Goal: Task Accomplishment & Management: Use online tool/utility

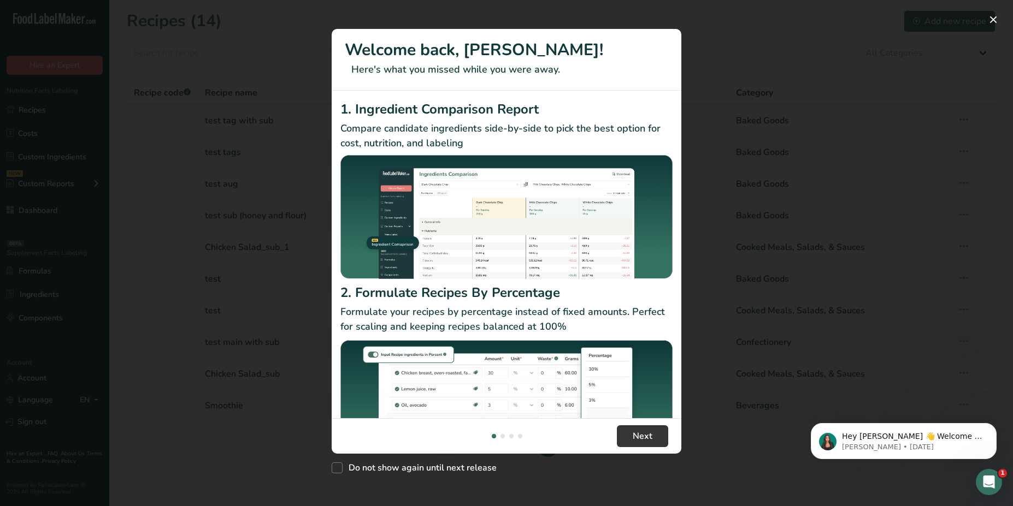
click at [217, 227] on div "New Features" at bounding box center [506, 253] width 1013 height 506
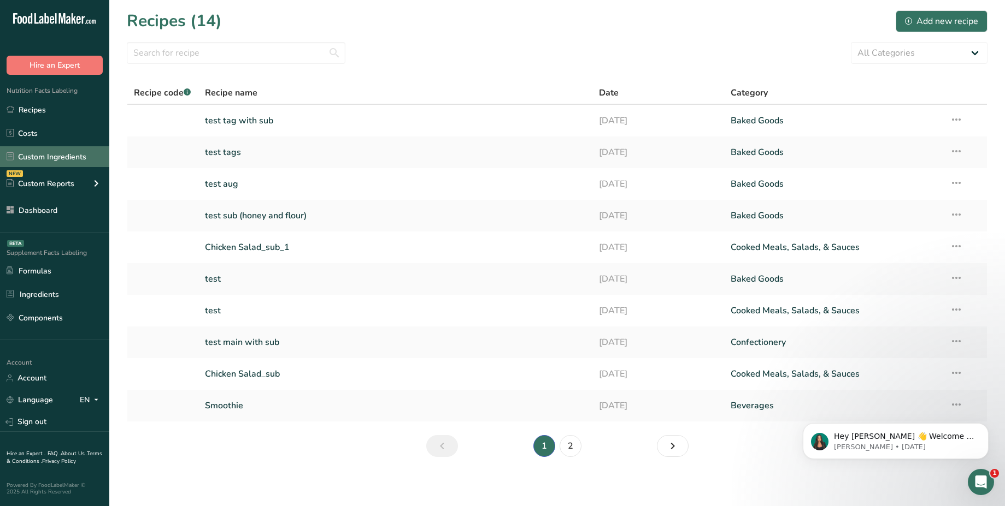
click at [74, 156] on link "Custom Ingredients" at bounding box center [54, 156] width 109 height 21
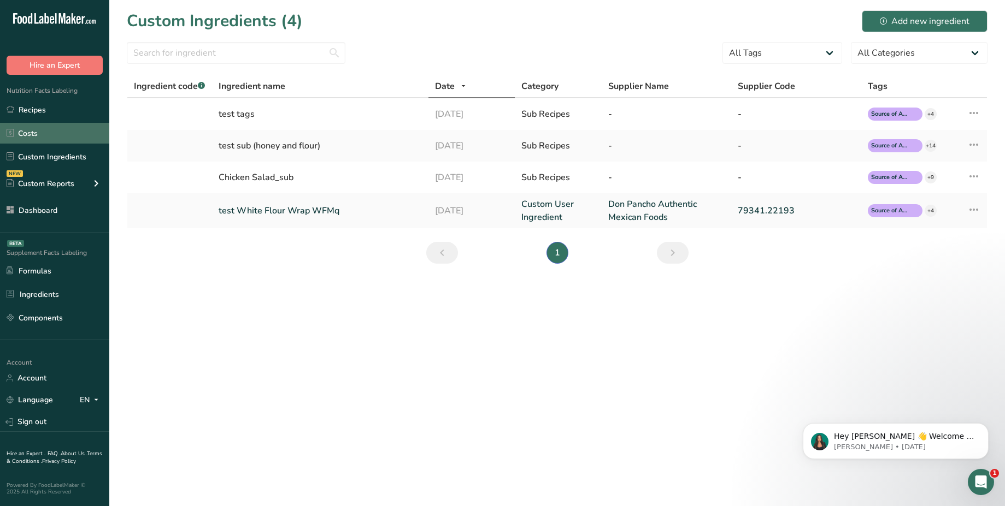
click at [48, 130] on link "Costs" at bounding box center [54, 133] width 109 height 21
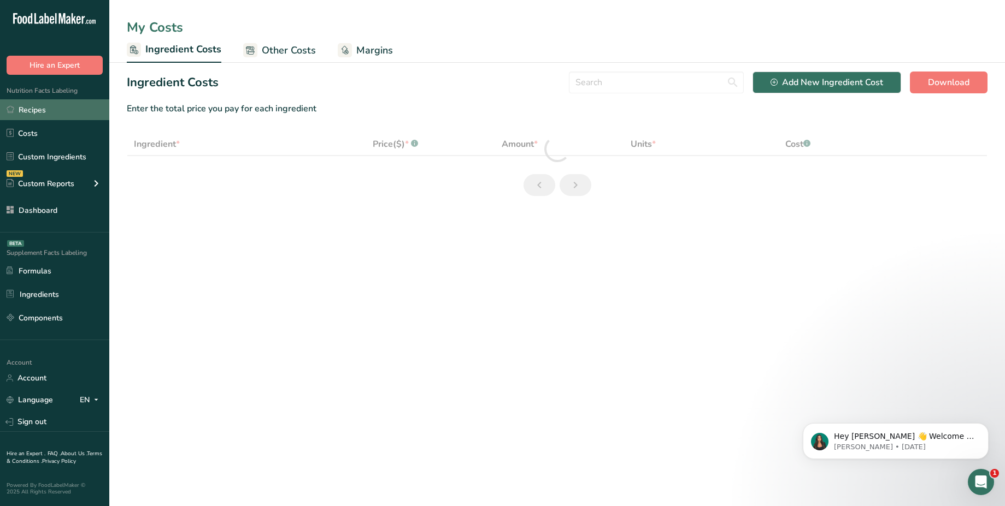
click at [68, 111] on link "Recipes" at bounding box center [54, 109] width 109 height 21
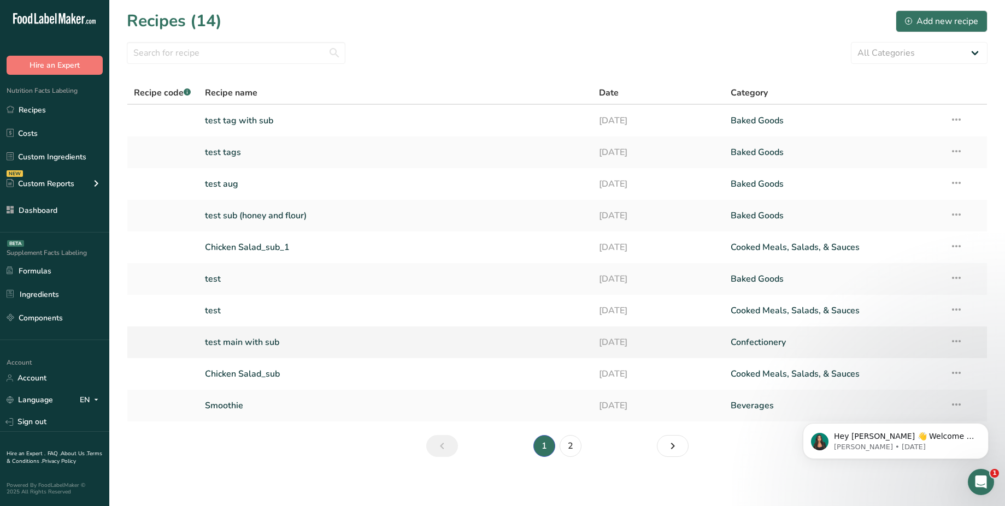
click at [276, 340] on link "test main with sub" at bounding box center [395, 342] width 381 height 23
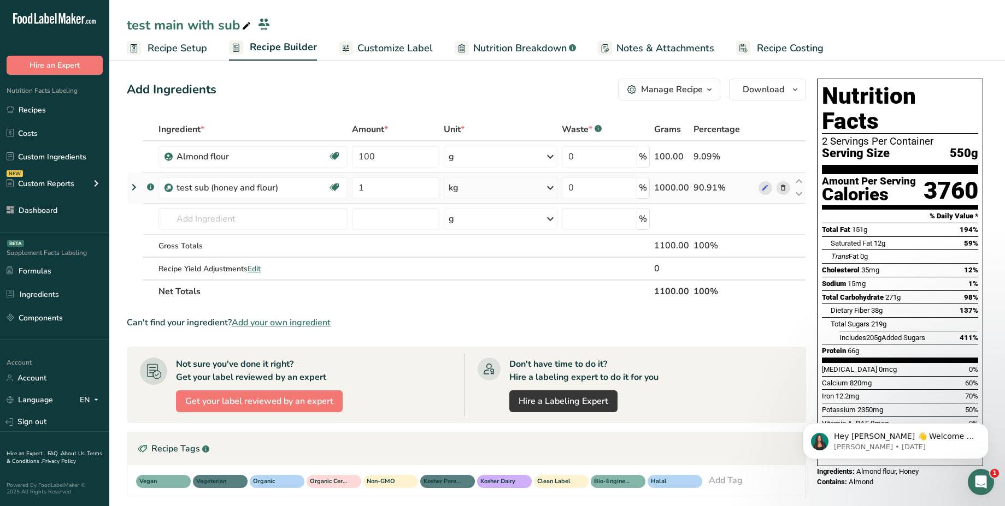
click at [134, 190] on icon at bounding box center [133, 188] width 13 height 20
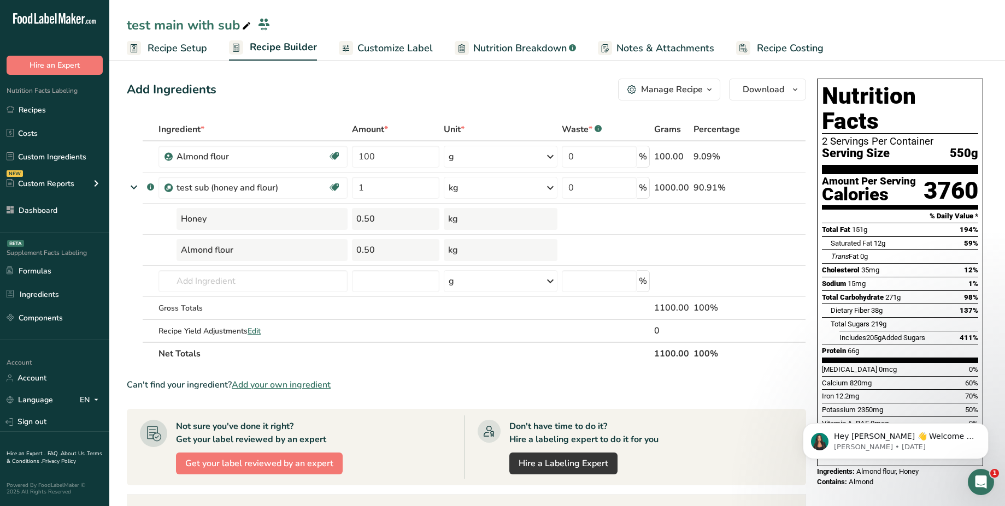
click at [200, 49] on span "Recipe Setup" at bounding box center [178, 48] width 60 height 15
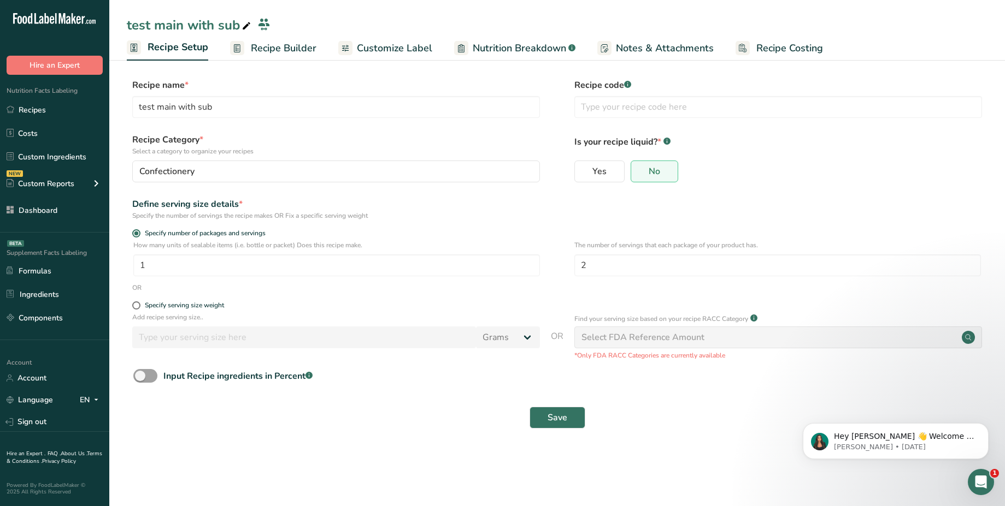
click at [293, 43] on span "Recipe Builder" at bounding box center [284, 48] width 66 height 15
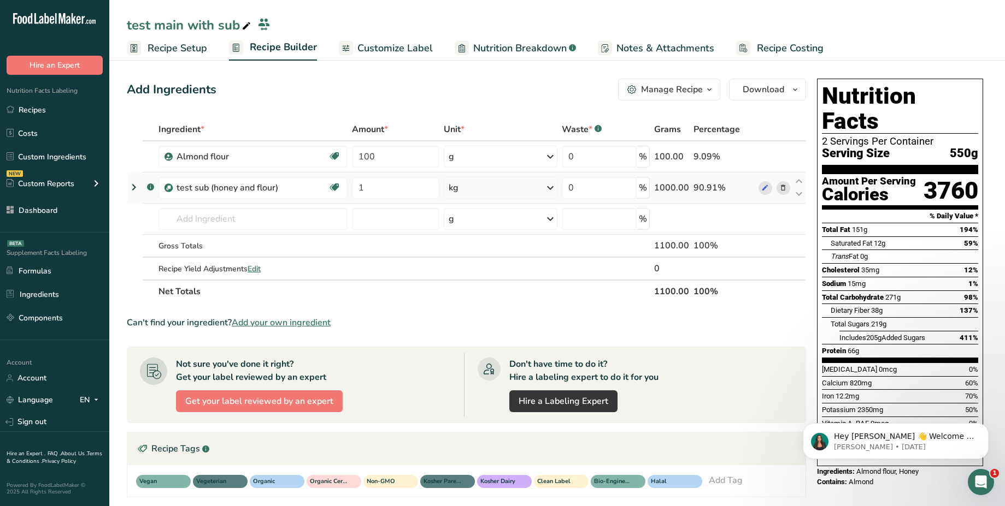
click at [131, 187] on icon at bounding box center [133, 188] width 13 height 20
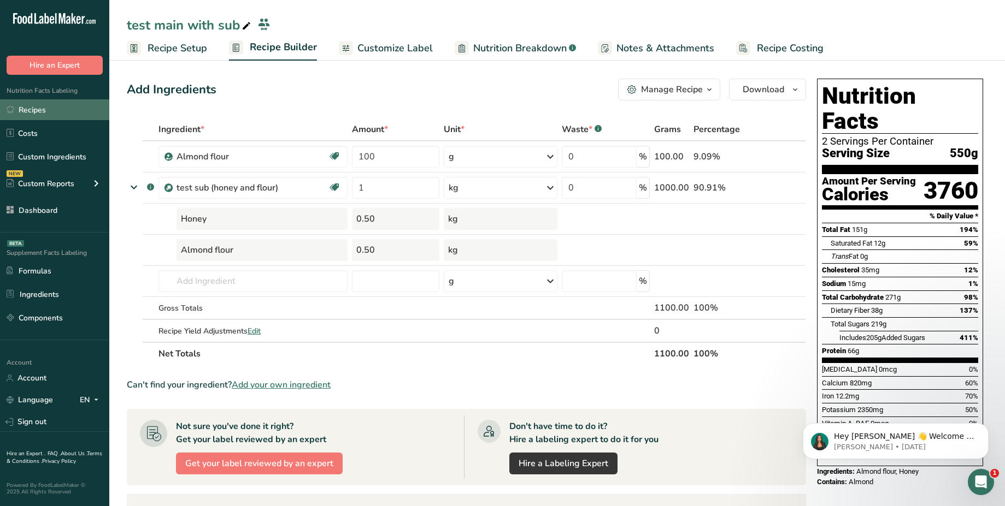
click at [64, 114] on link "Recipes" at bounding box center [54, 109] width 109 height 21
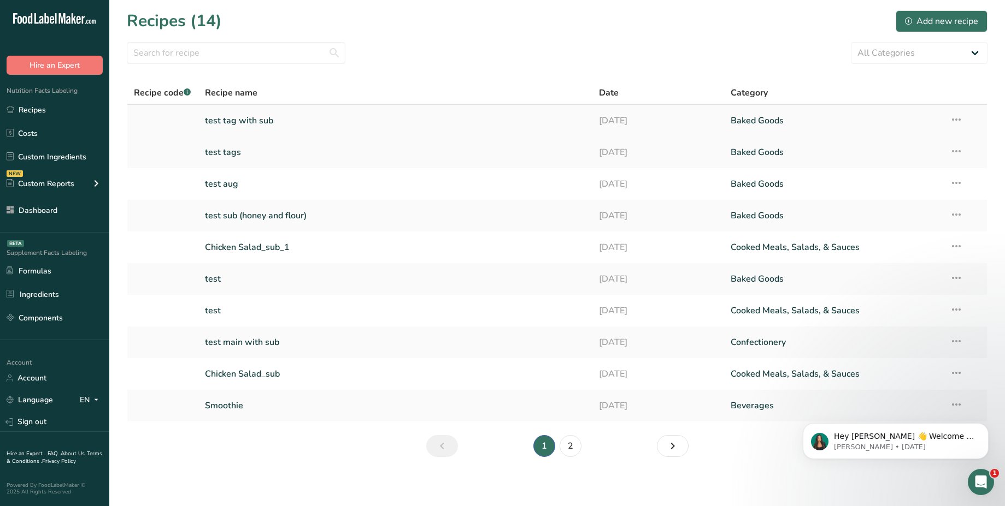
click at [280, 123] on link "test tag with sub" at bounding box center [395, 120] width 381 height 23
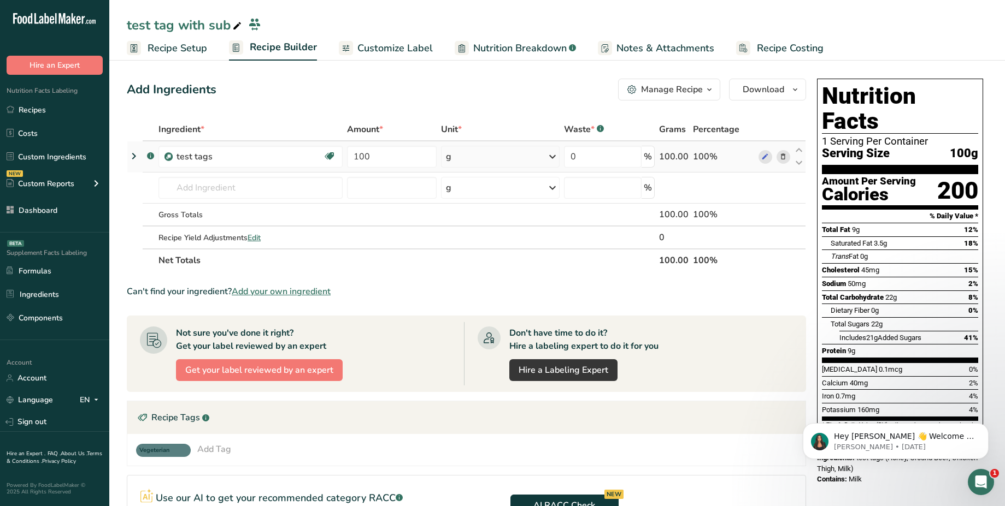
click at [131, 157] on icon at bounding box center [133, 156] width 13 height 20
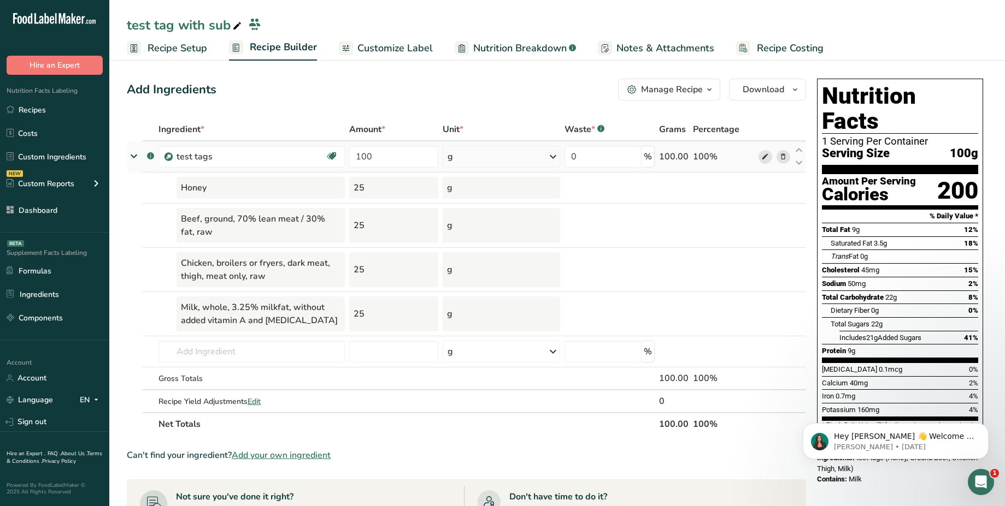
click at [767, 155] on icon at bounding box center [765, 156] width 8 height 11
click at [557, 50] on span "Nutrition Breakdown" at bounding box center [519, 48] width 93 height 15
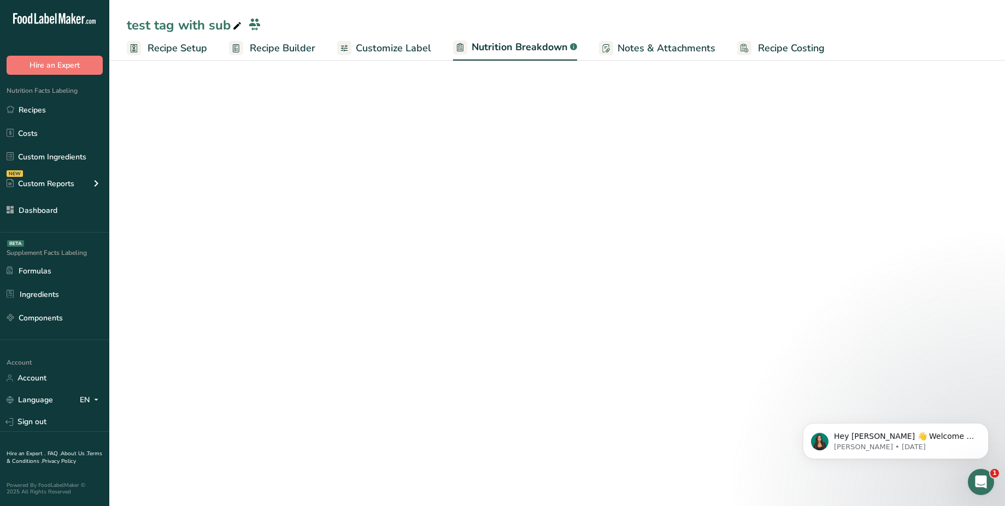
select select "Calories"
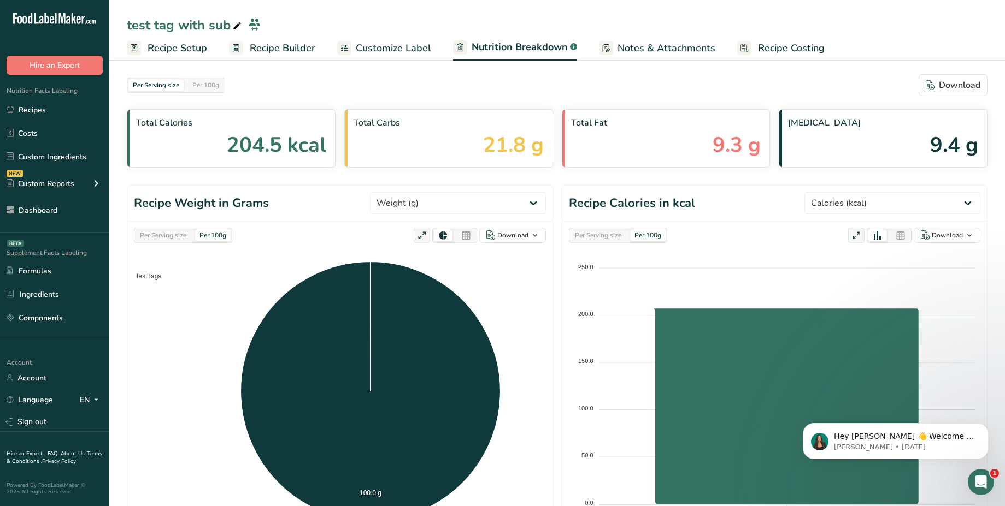
scroll to position [306, 0]
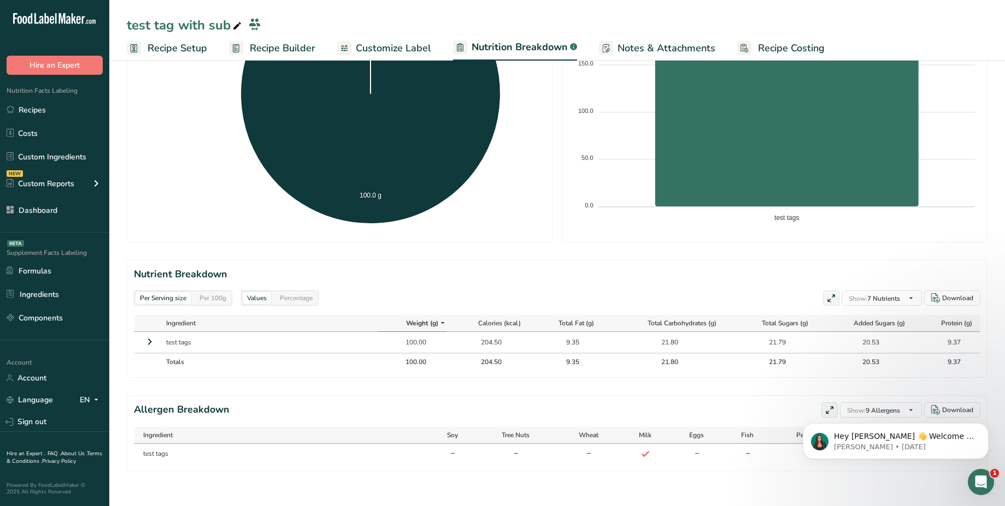
click at [154, 334] on icon at bounding box center [149, 342] width 13 height 20
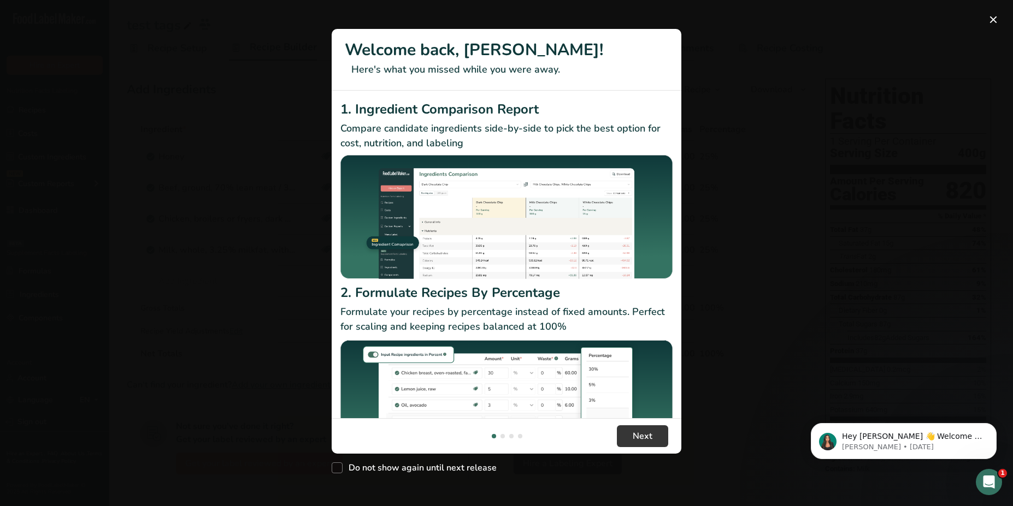
click at [266, 266] on div "New Features" at bounding box center [506, 253] width 1013 height 506
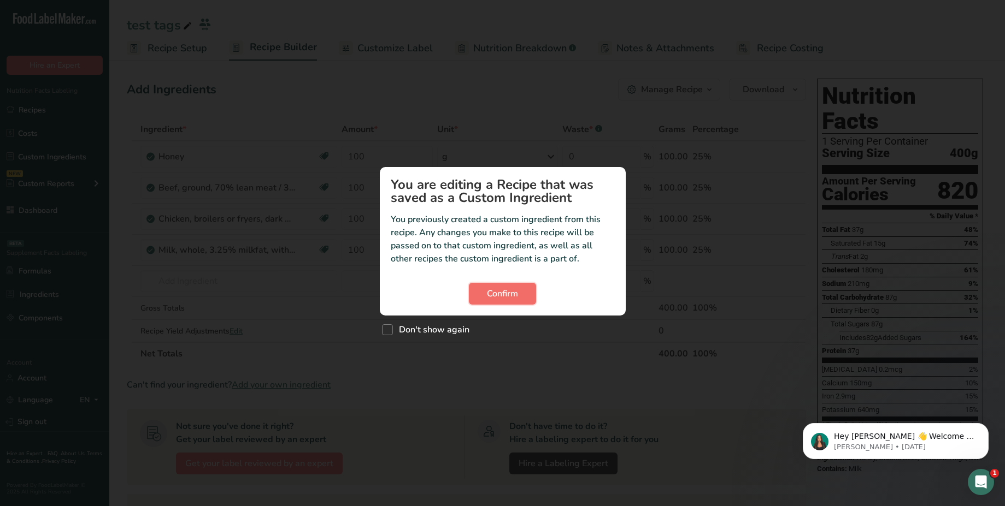
click at [484, 298] on button "Confirm" at bounding box center [502, 294] width 67 height 22
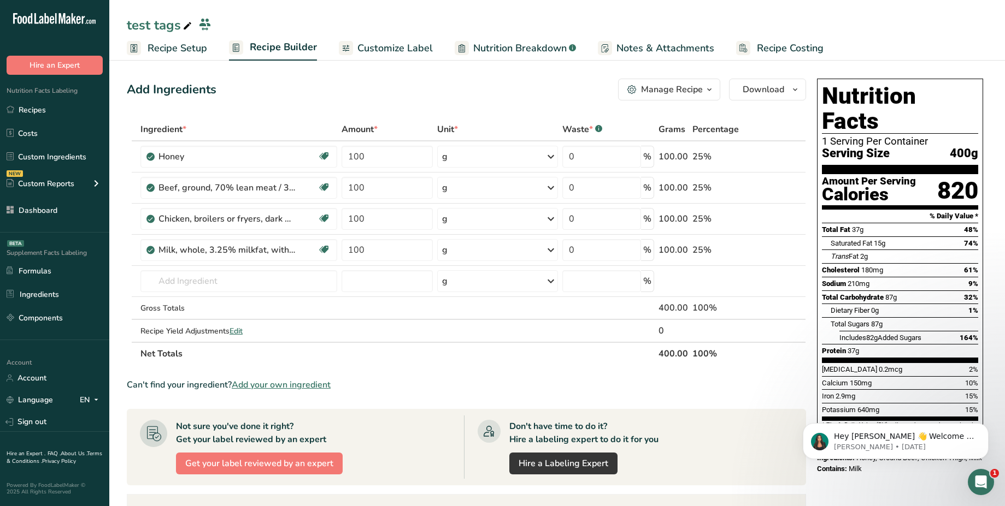
click at [400, 48] on span "Customize Label" at bounding box center [394, 48] width 75 height 15
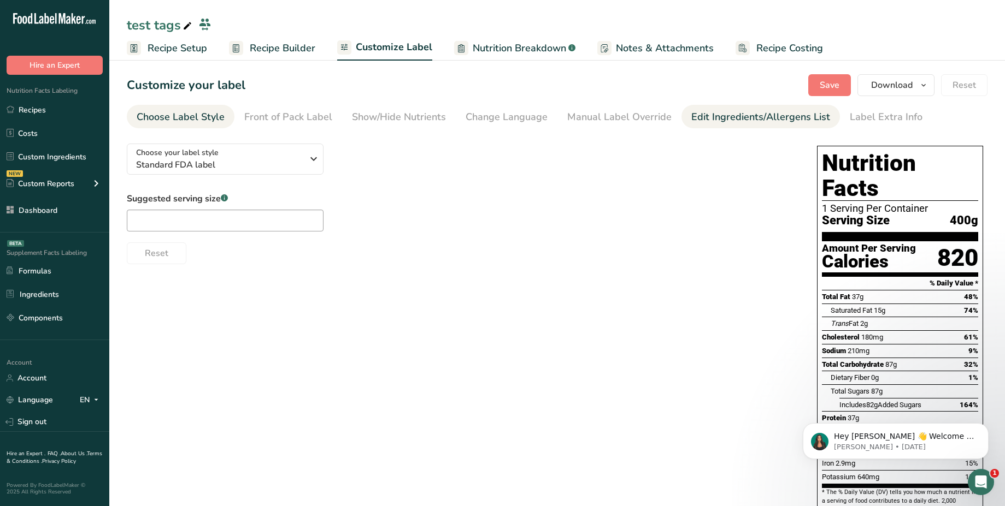
click at [710, 116] on div "Edit Ingredients/Allergens List" at bounding box center [760, 117] width 139 height 15
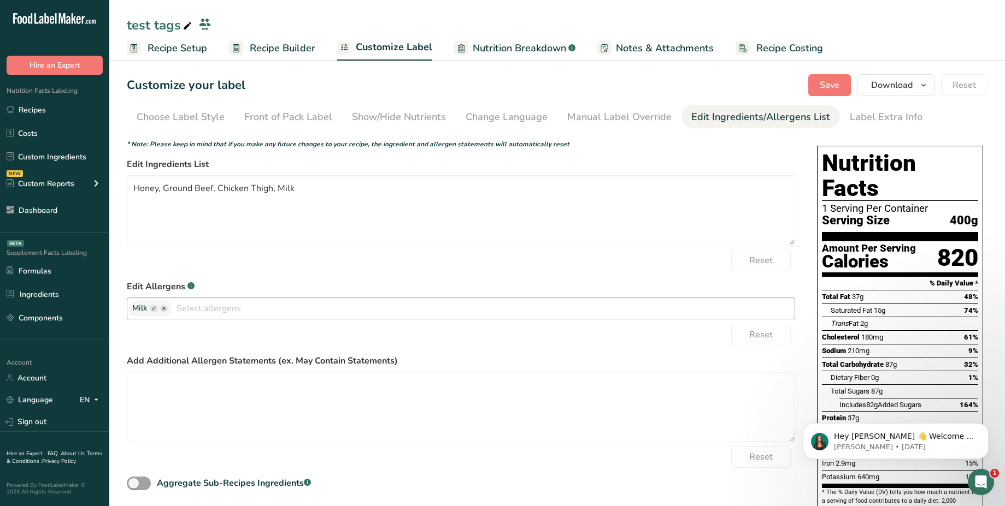
click at [244, 317] on div at bounding box center [482, 309] width 624 height 19
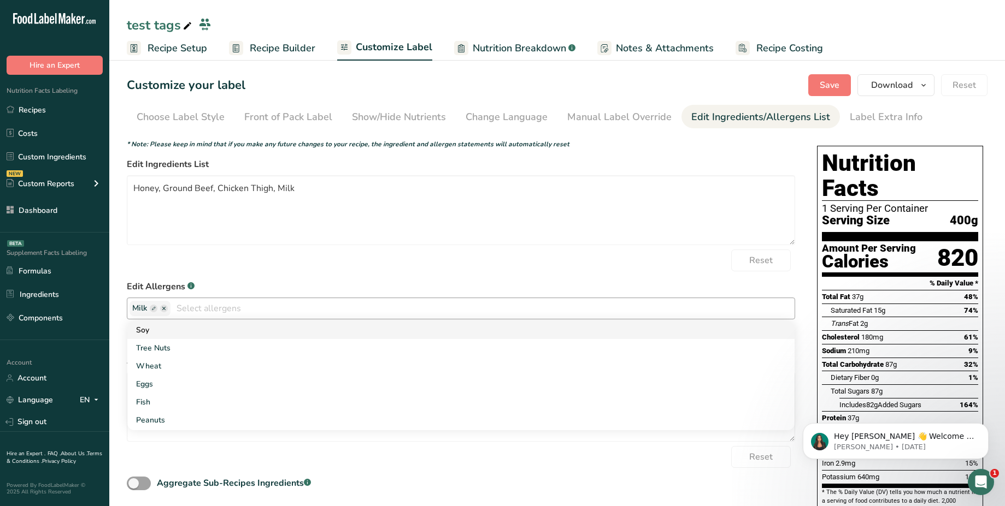
click at [239, 330] on link "Soy" at bounding box center [460, 330] width 667 height 18
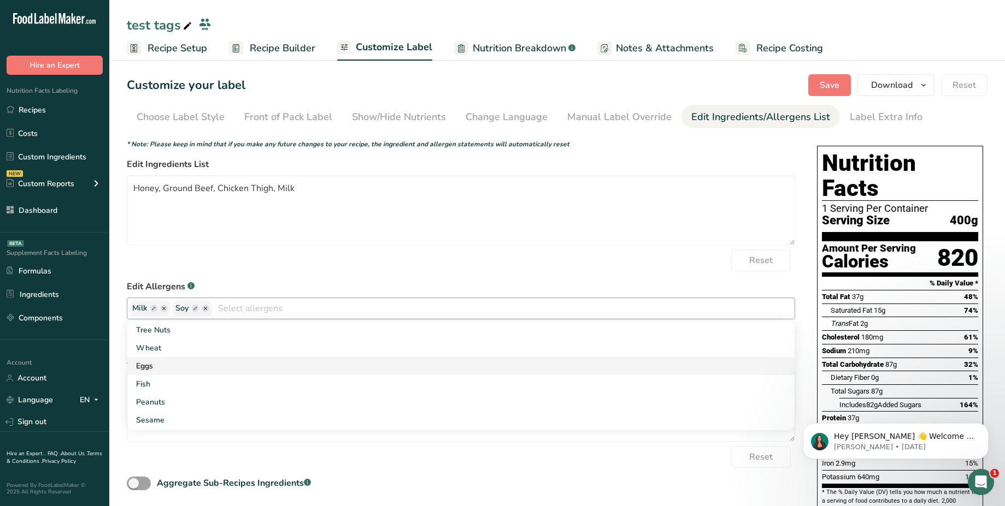
click at [214, 361] on link "Eggs" at bounding box center [460, 366] width 667 height 18
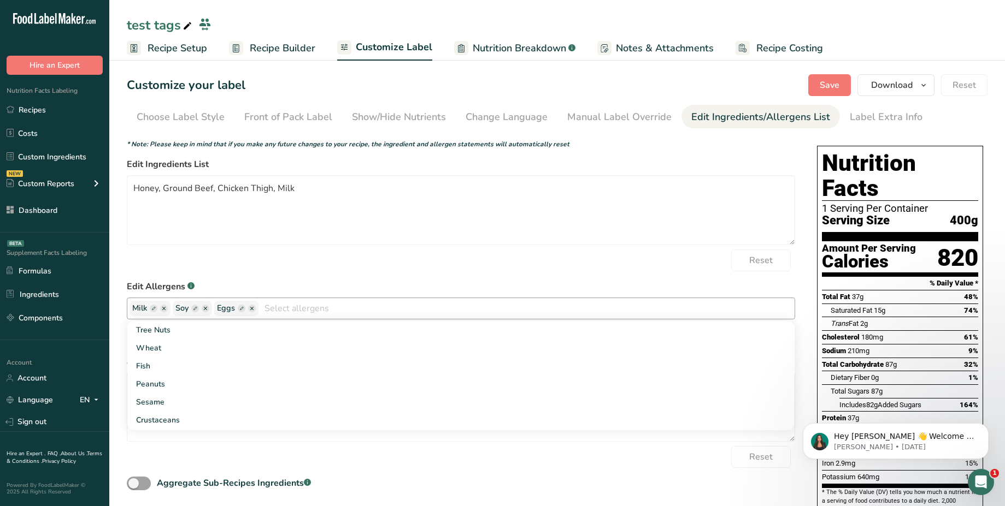
click at [197, 309] on rect "button" at bounding box center [195, 309] width 8 height 8
click at [225, 311] on input "text" at bounding box center [216, 309] width 83 height 14
type input "soyy"
click at [284, 274] on form "* Note: Please keep in mind that if you make any future changes to your recipe,…" at bounding box center [461, 316] width 668 height 354
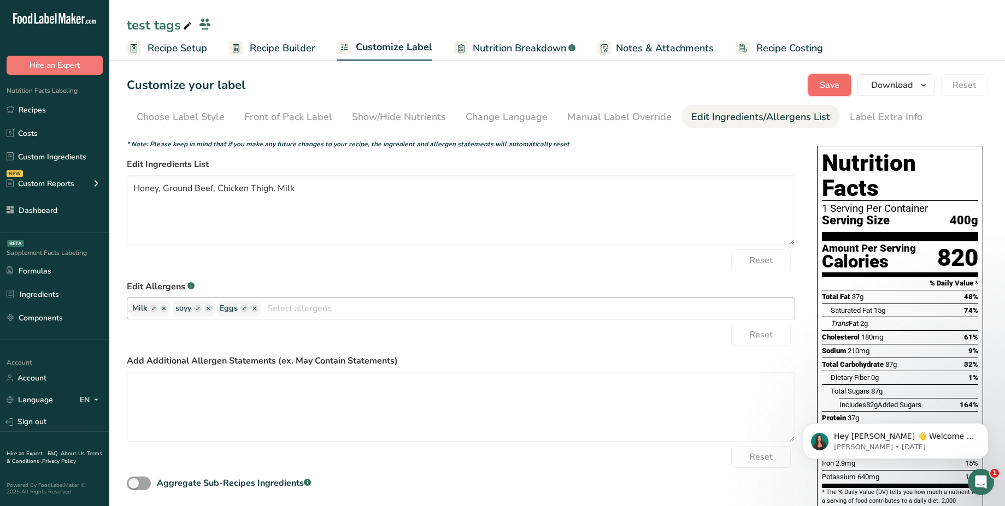
click at [836, 84] on span "Save" at bounding box center [830, 85] width 20 height 13
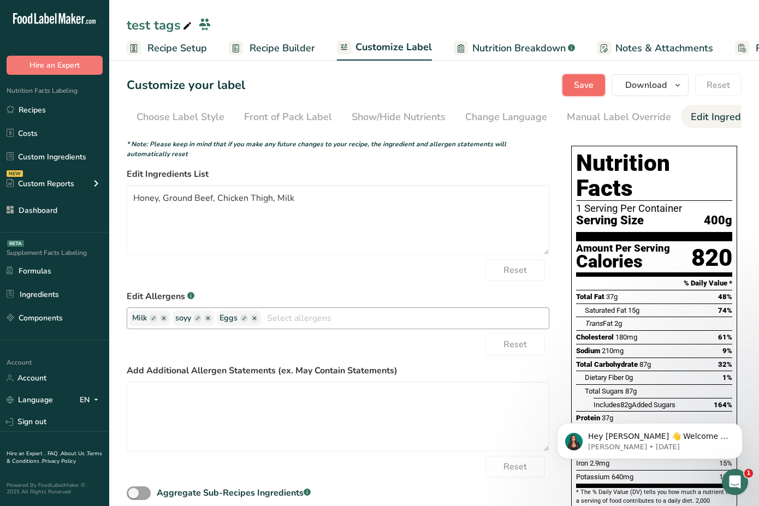
click at [583, 92] on button "Save" at bounding box center [584, 85] width 43 height 22
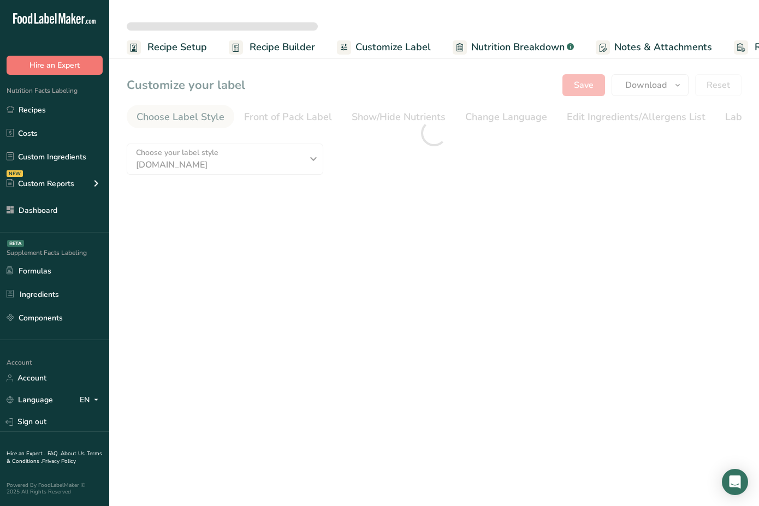
type textarea "Honey, Ground Beef, Chicken Thigh, Milk"
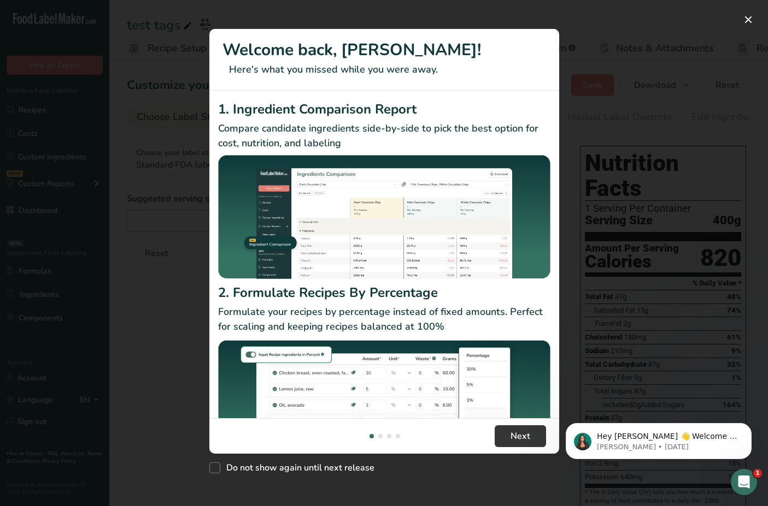
click at [570, 215] on div "New Features" at bounding box center [384, 253] width 768 height 506
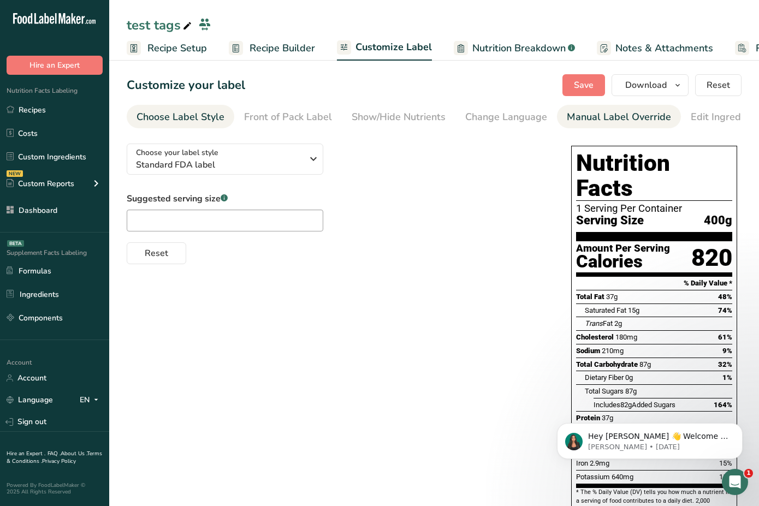
click at [595, 115] on div "Manual Label Override" at bounding box center [619, 117] width 104 height 15
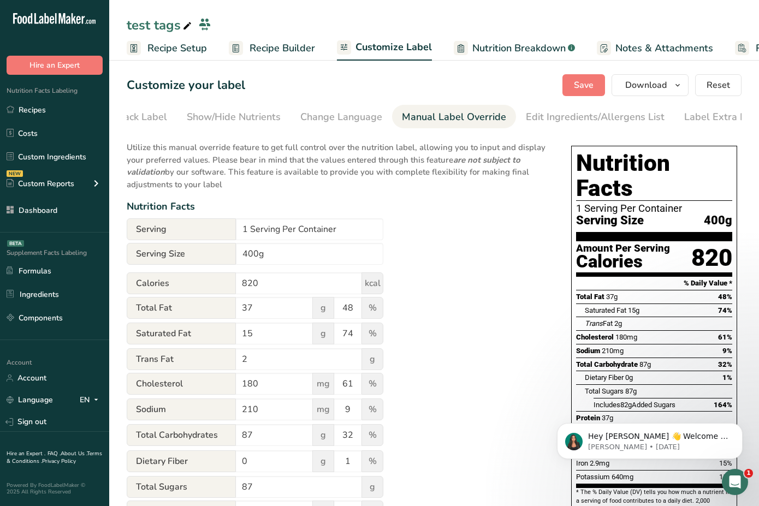
scroll to position [0, 179]
click at [590, 116] on div "Edit Ingredients/Allergens List" at bounding box center [581, 117] width 139 height 15
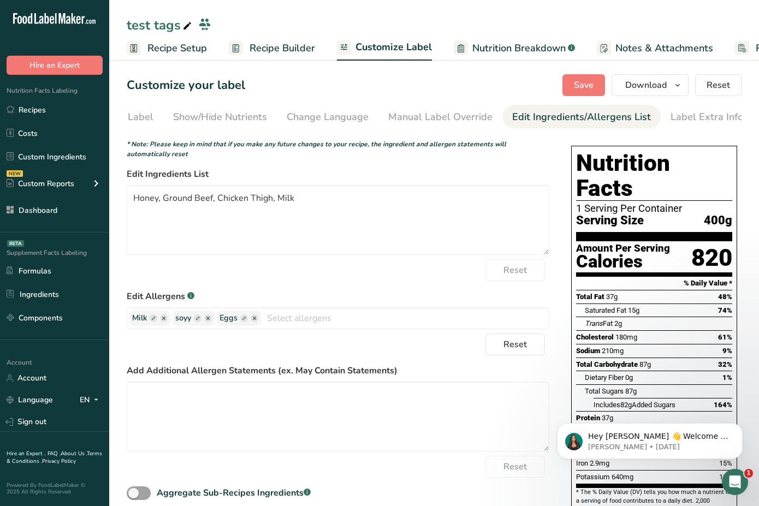
click at [190, 45] on span "Recipe Setup" at bounding box center [178, 48] width 60 height 15
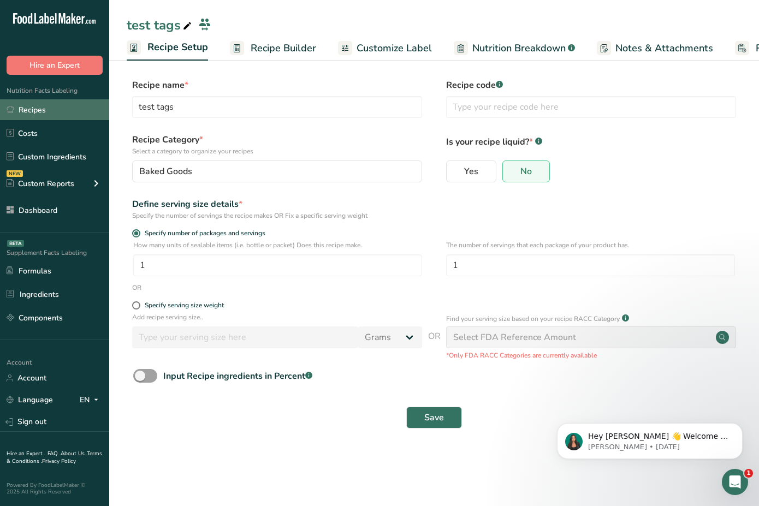
click at [69, 112] on link "Recipes" at bounding box center [54, 109] width 109 height 21
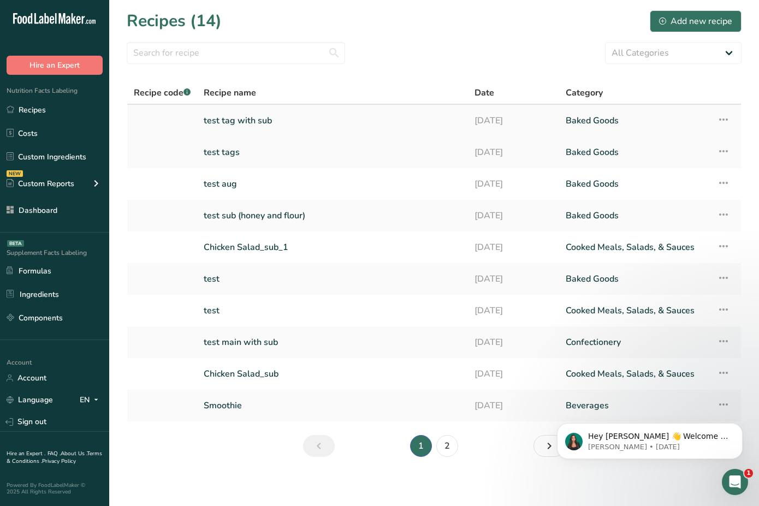
click at [272, 124] on link "test tag with sub" at bounding box center [333, 120] width 258 height 23
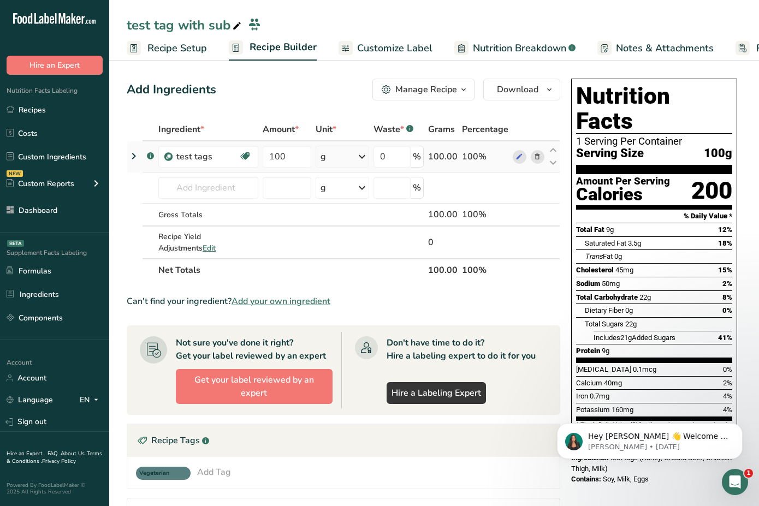
click at [134, 160] on icon at bounding box center [133, 156] width 13 height 20
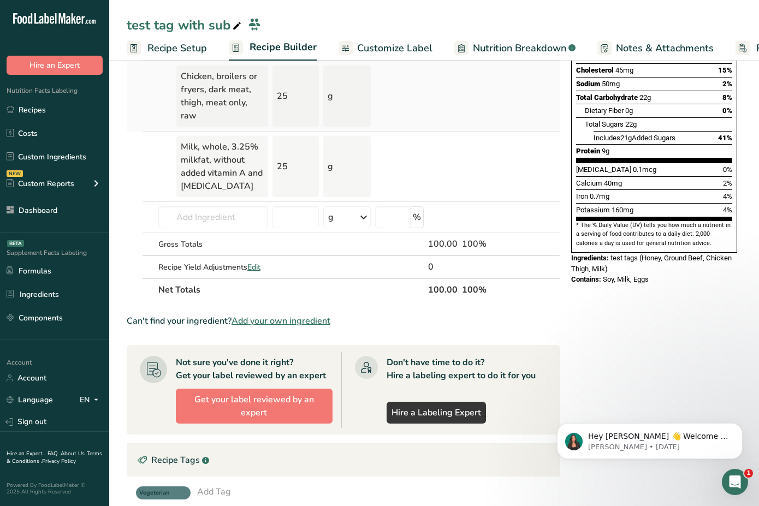
scroll to position [198, 0]
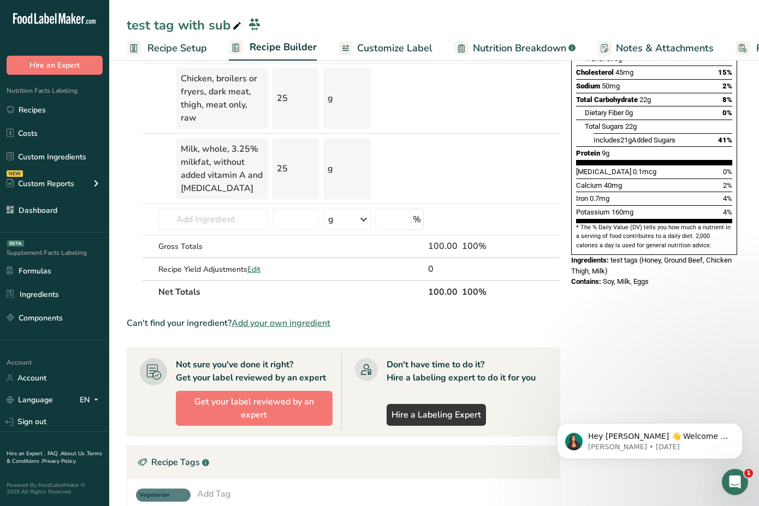
drag, startPoint x: 651, startPoint y: 255, endPoint x: 606, endPoint y: 260, distance: 45.1
click at [606, 276] on div "Contains: Soy, Milk, Eggs" at bounding box center [655, 281] width 166 height 11
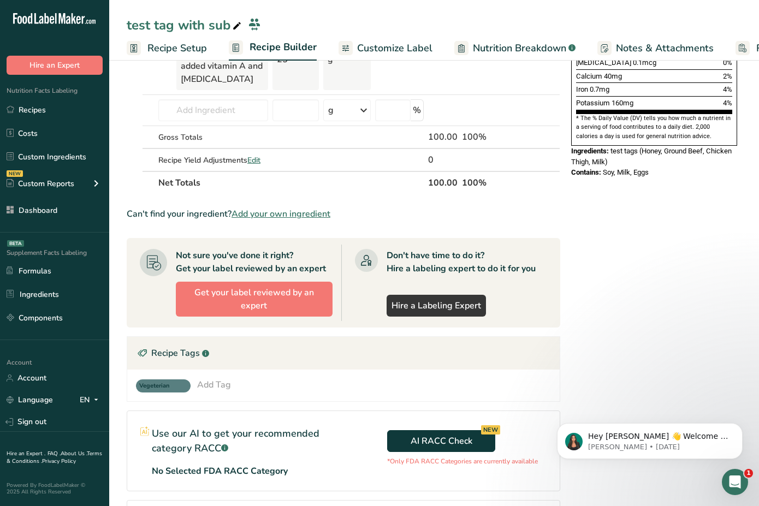
scroll to position [306, 0]
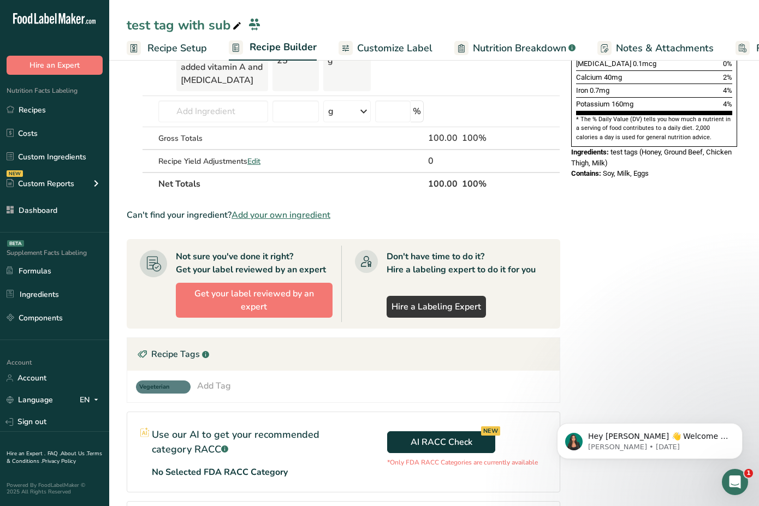
click at [608, 169] on span "Soy, Milk, Eggs" at bounding box center [626, 173] width 46 height 8
drag, startPoint x: 604, startPoint y: 150, endPoint x: 656, endPoint y: 146, distance: 52.6
click at [656, 168] on div "Contains: Soy, Milk, Eggs" at bounding box center [655, 173] width 166 height 11
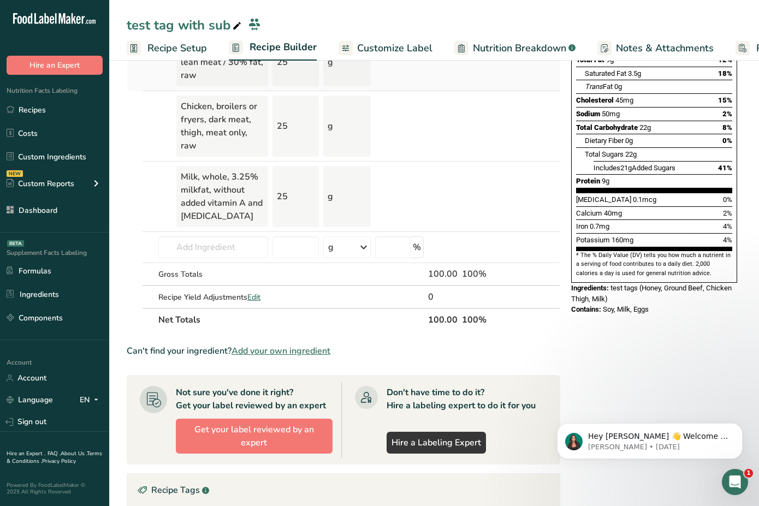
scroll to position [173, 0]
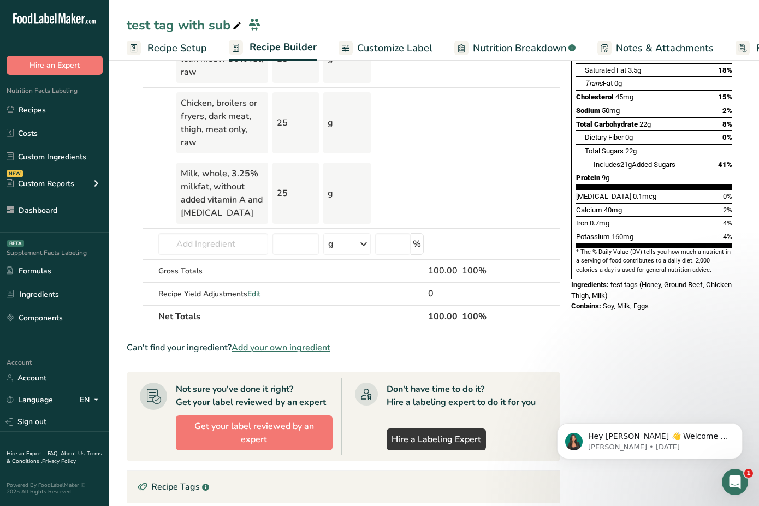
click at [649, 302] on span "Soy, Milk, Eggs" at bounding box center [626, 306] width 46 height 8
drag, startPoint x: 650, startPoint y: 283, endPoint x: 602, endPoint y: 277, distance: 48.5
click at [602, 301] on div "Contains: Soy, Milk, Eggs" at bounding box center [655, 306] width 166 height 11
click at [589, 297] on div "Nutrition Facts 1 Serving Per Container Serving Size 100g Amount Per Serving Ca…" at bounding box center [654, 112] width 175 height 422
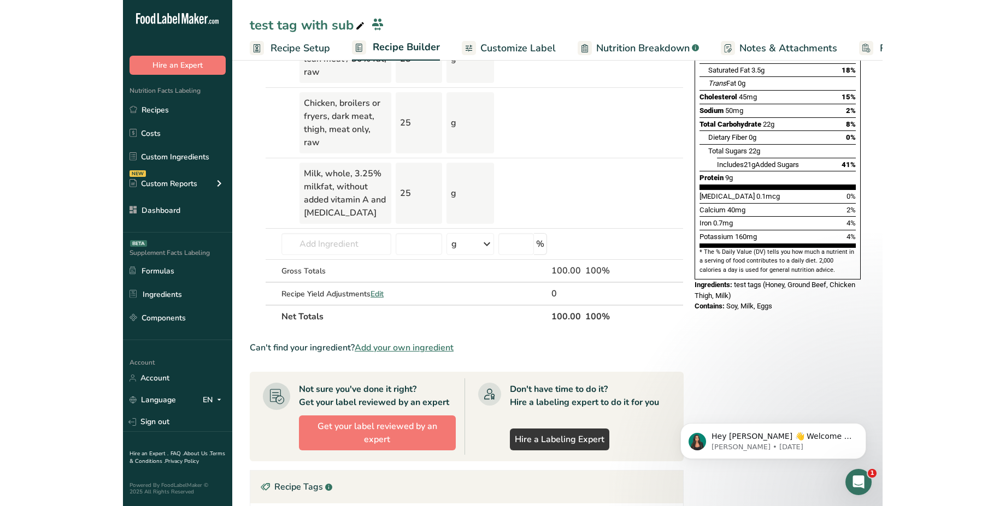
scroll to position [0, 0]
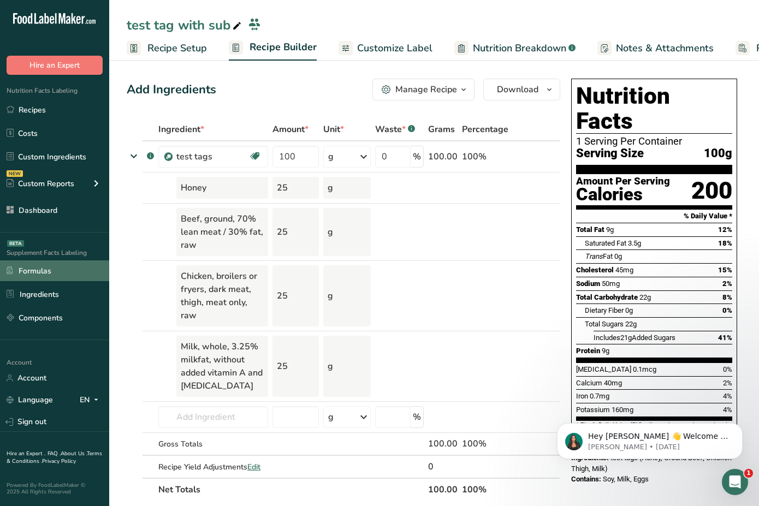
click at [45, 273] on link "Formulas" at bounding box center [54, 271] width 109 height 21
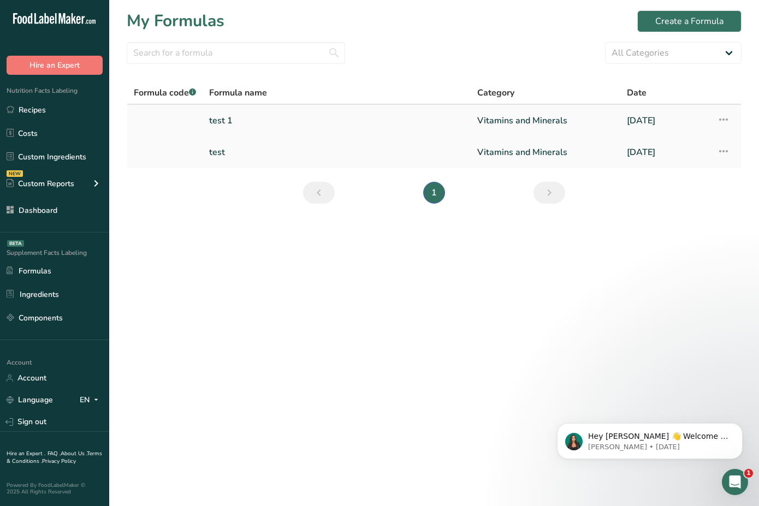
click at [234, 121] on link "test 1" at bounding box center [336, 120] width 255 height 23
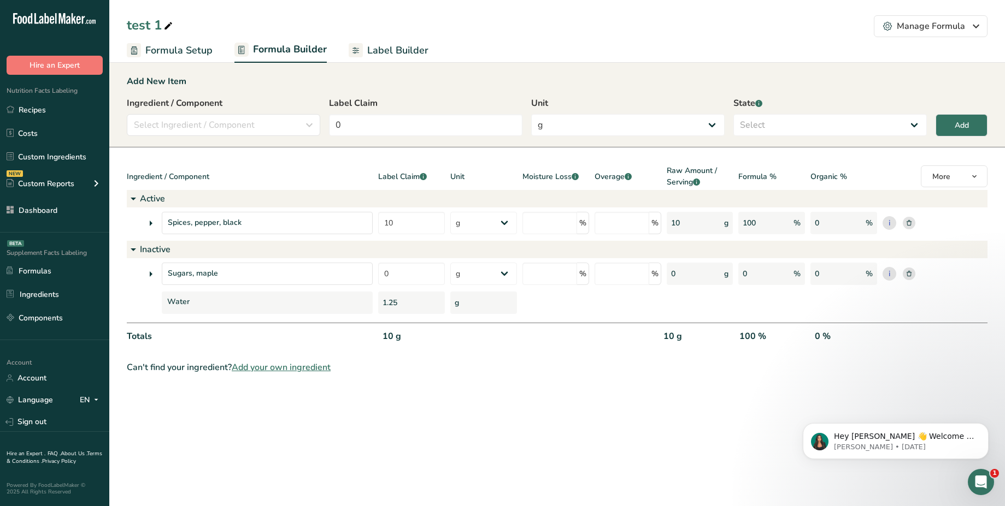
click at [393, 48] on span "Label Builder" at bounding box center [397, 50] width 61 height 15
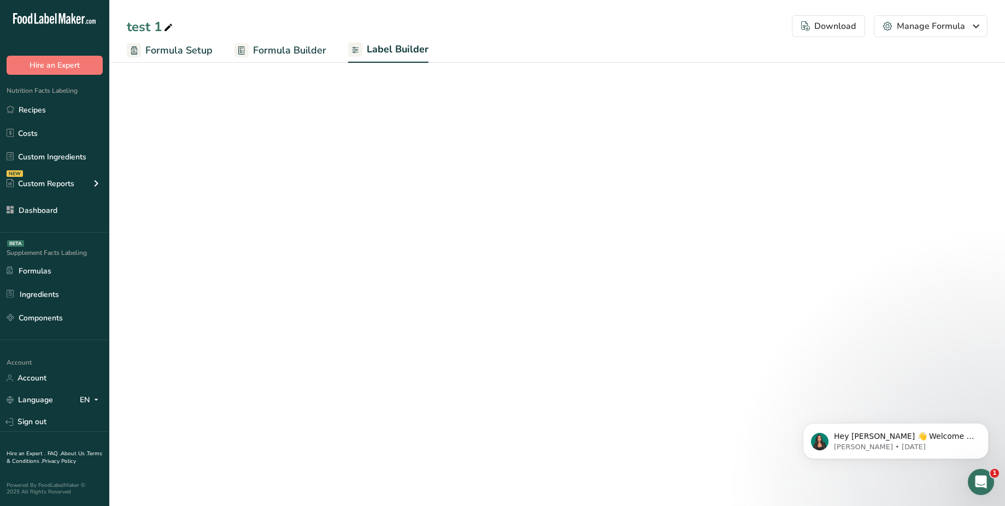
select select "Roboto"
select select "bold"
select select "center"
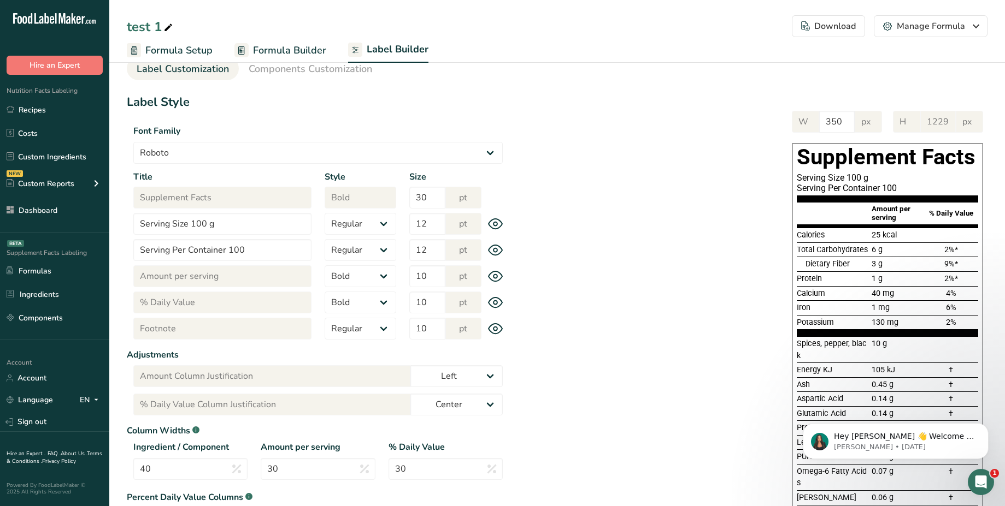
scroll to position [25, 0]
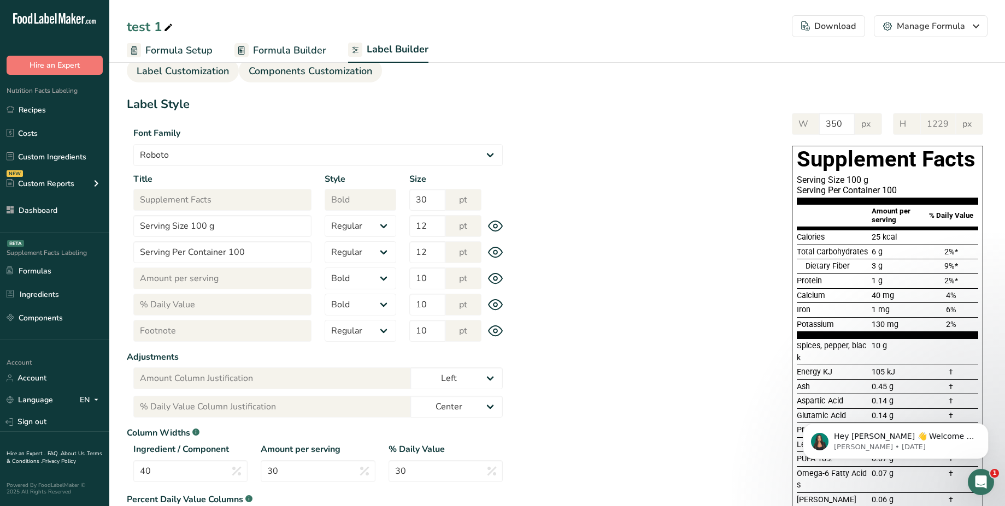
click at [323, 70] on span "Components Customization" at bounding box center [310, 71] width 123 height 15
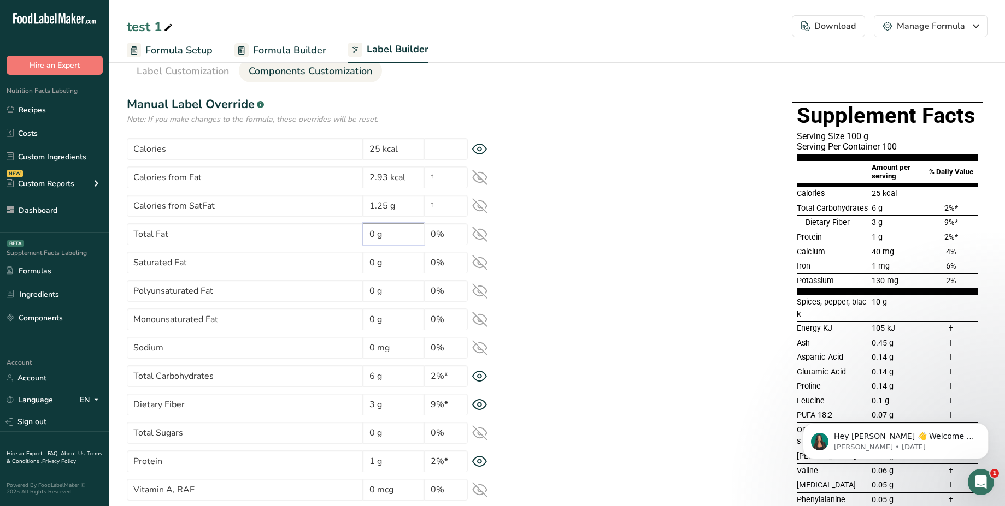
click at [392, 235] on input "0 g" at bounding box center [393, 234] width 61 height 22
click at [481, 235] on icon at bounding box center [479, 234] width 15 height 15
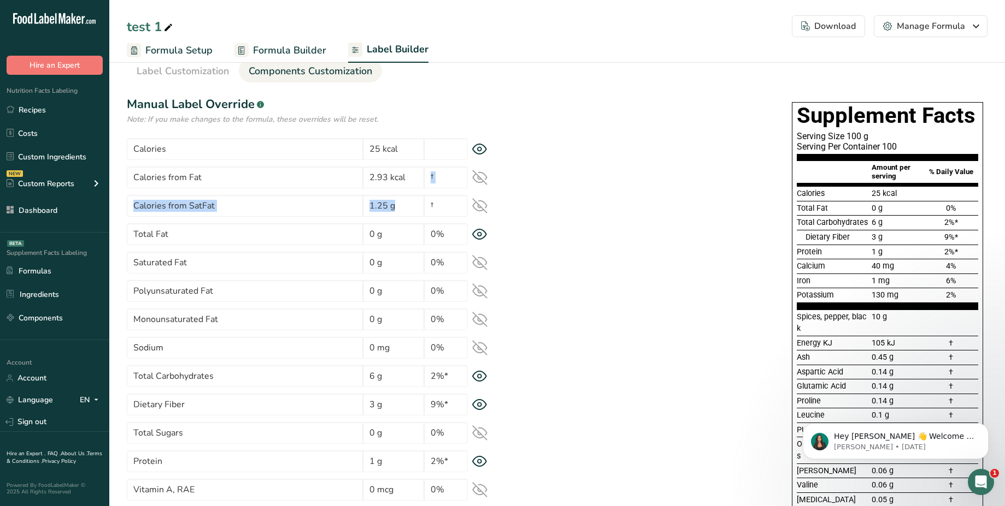
drag, startPoint x: 480, startPoint y: 210, endPoint x: 480, endPoint y: 181, distance: 29.0
click at [476, 171] on icon at bounding box center [479, 177] width 15 height 15
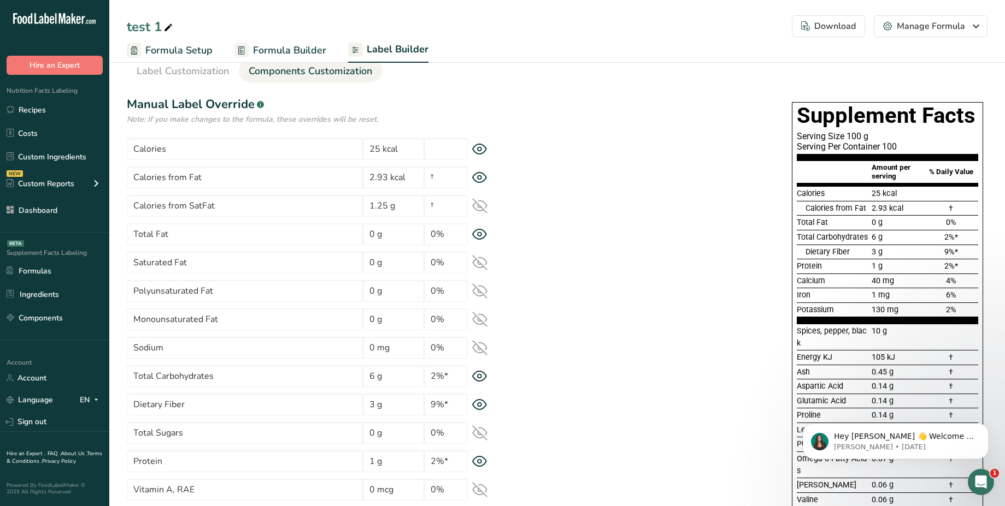
click at [480, 205] on icon at bounding box center [479, 205] width 15 height 15
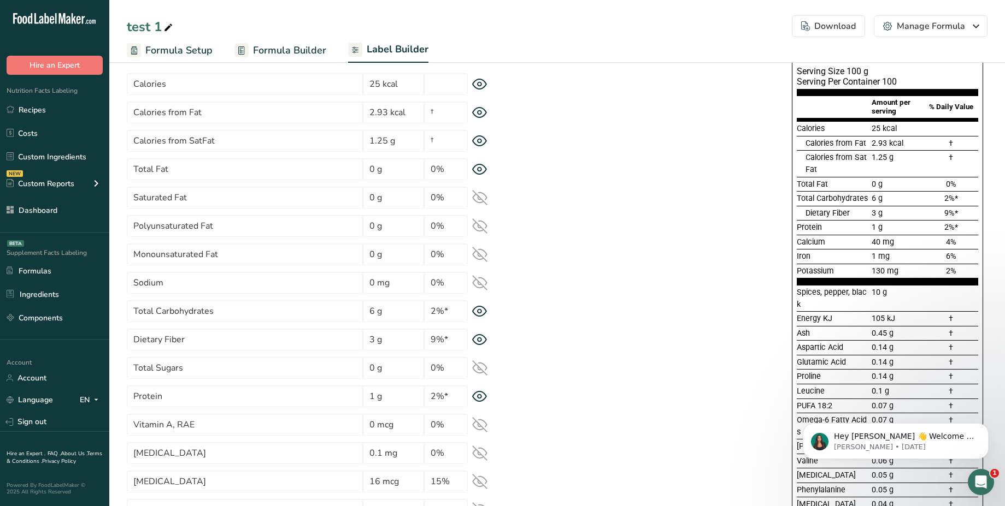
scroll to position [94, 0]
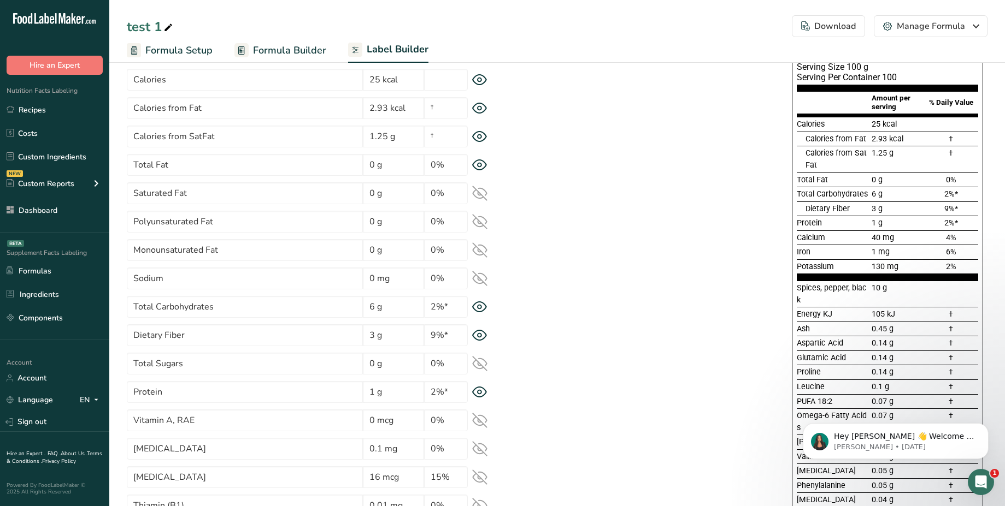
click at [479, 188] on icon at bounding box center [480, 193] width 14 height 10
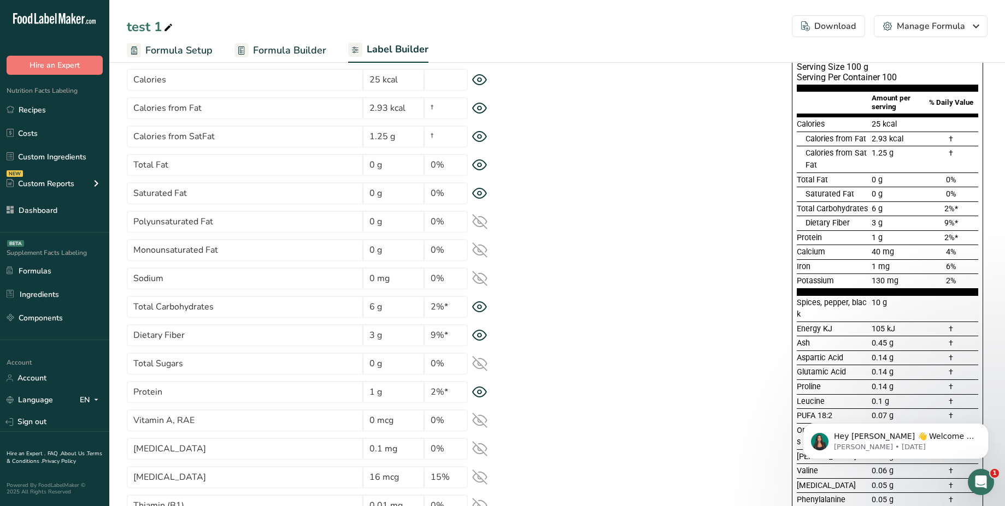
click at [484, 219] on icon at bounding box center [479, 221] width 15 height 15
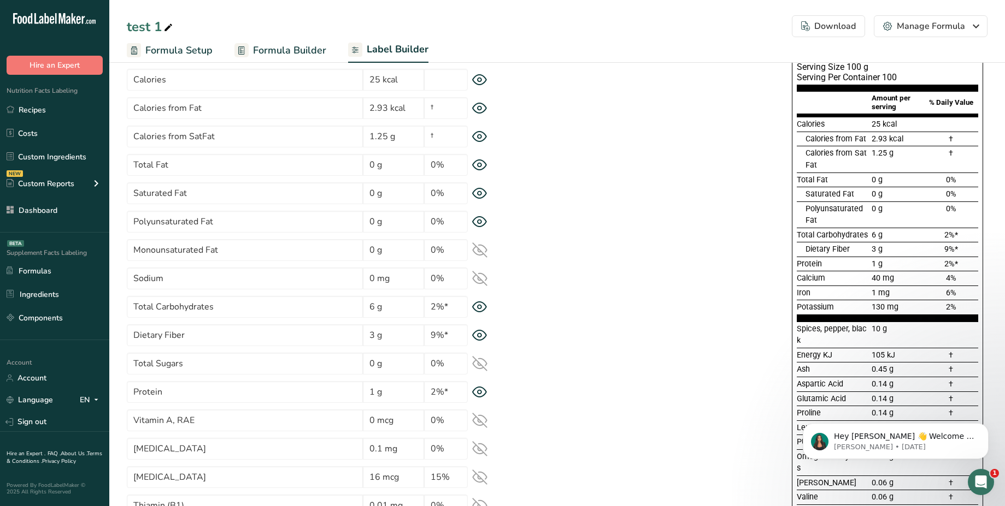
click at [481, 244] on icon at bounding box center [479, 250] width 15 height 15
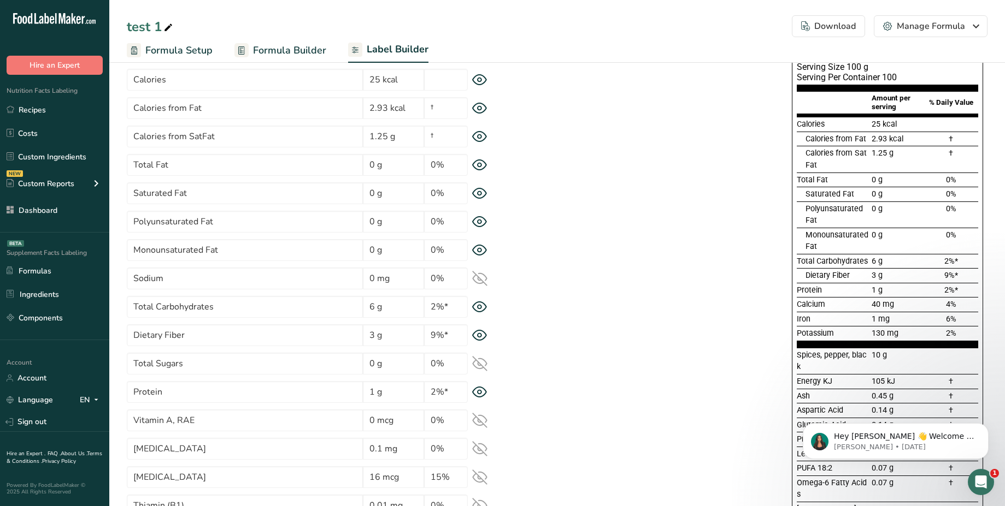
click at [484, 279] on icon at bounding box center [479, 278] width 15 height 15
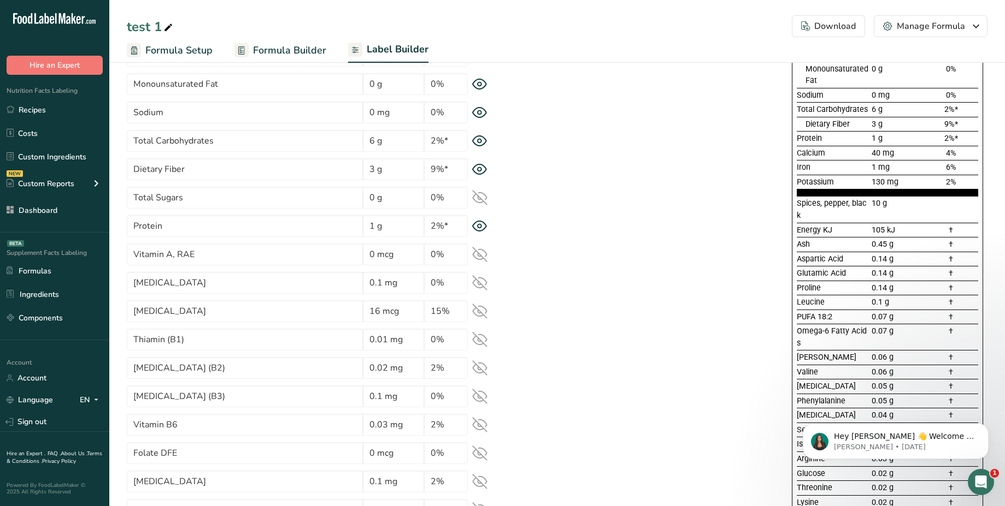
scroll to position [278, 0]
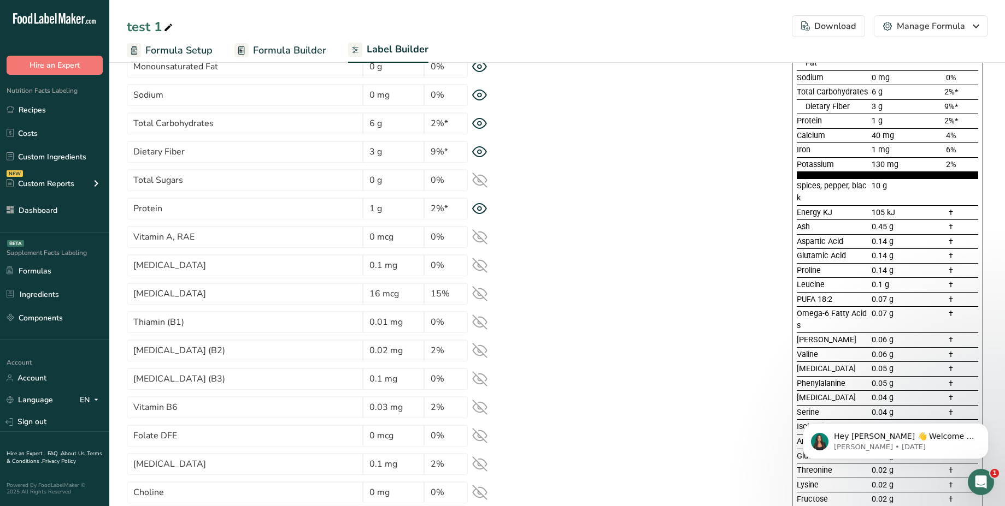
click at [482, 181] on icon at bounding box center [479, 180] width 15 height 15
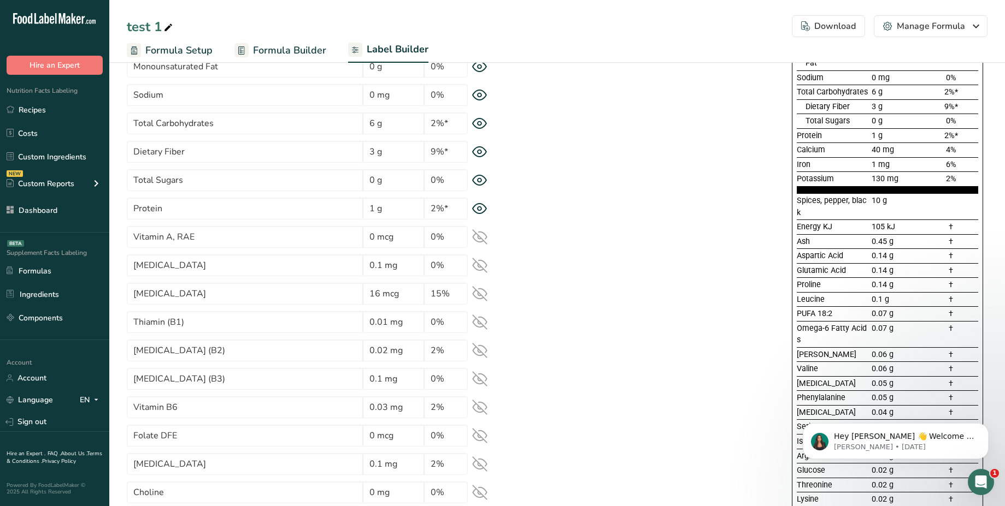
click at [480, 235] on icon at bounding box center [479, 236] width 15 height 15
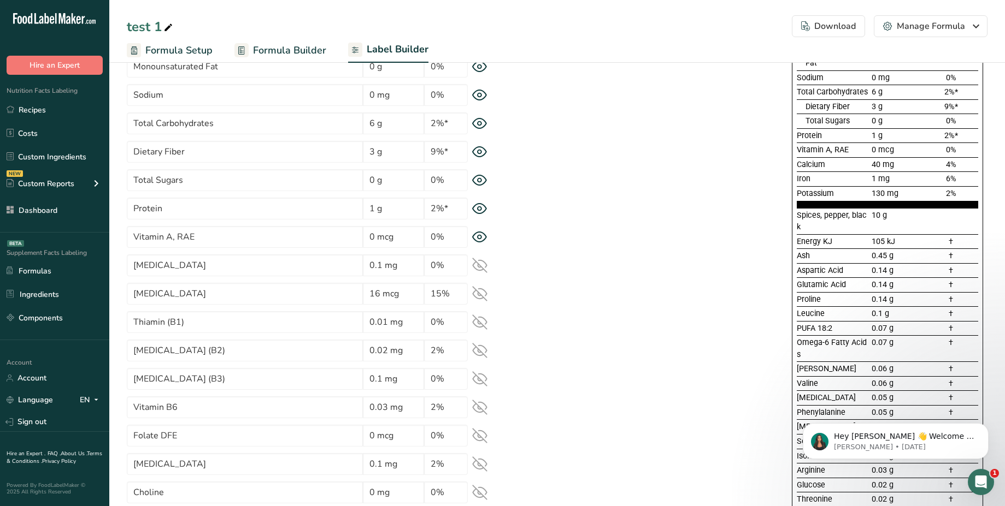
click at [481, 269] on icon at bounding box center [479, 265] width 15 height 15
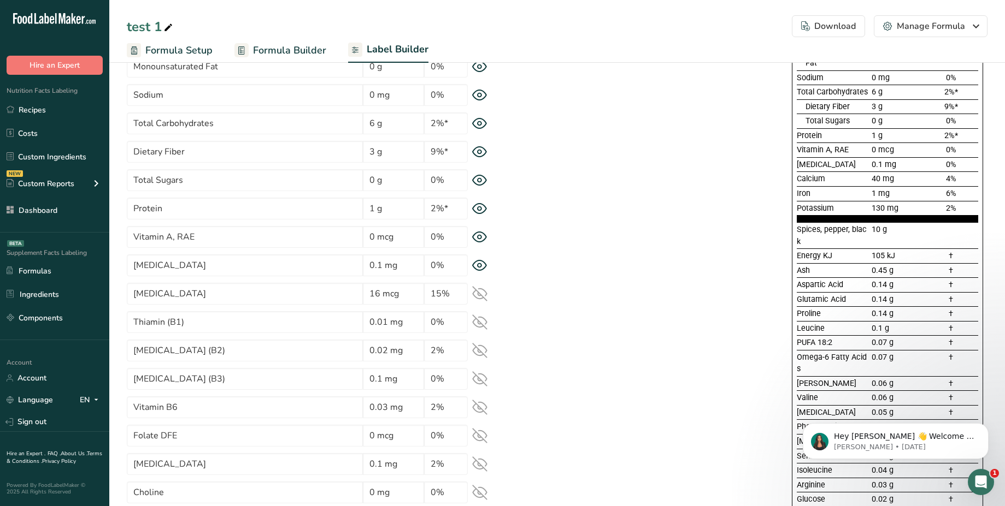
click at [482, 298] on icon at bounding box center [480, 294] width 14 height 10
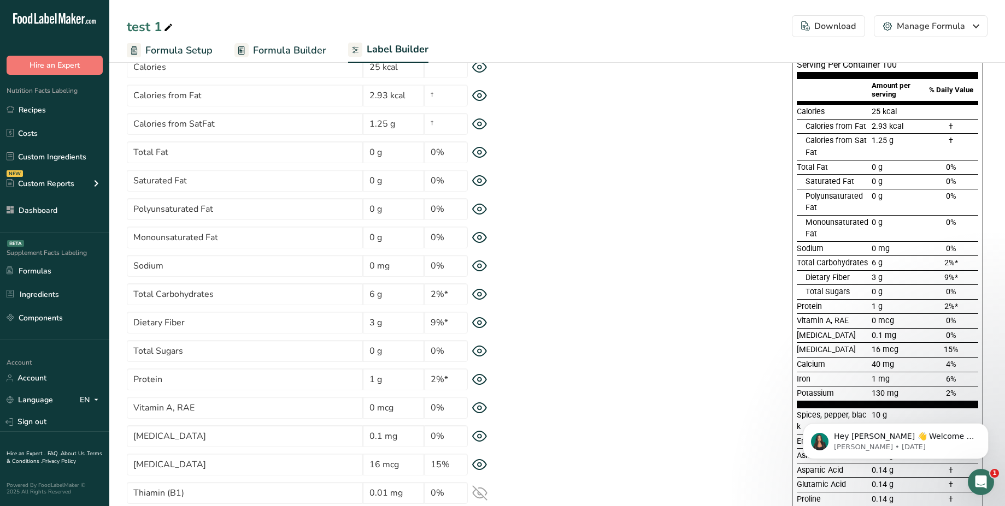
scroll to position [121, 0]
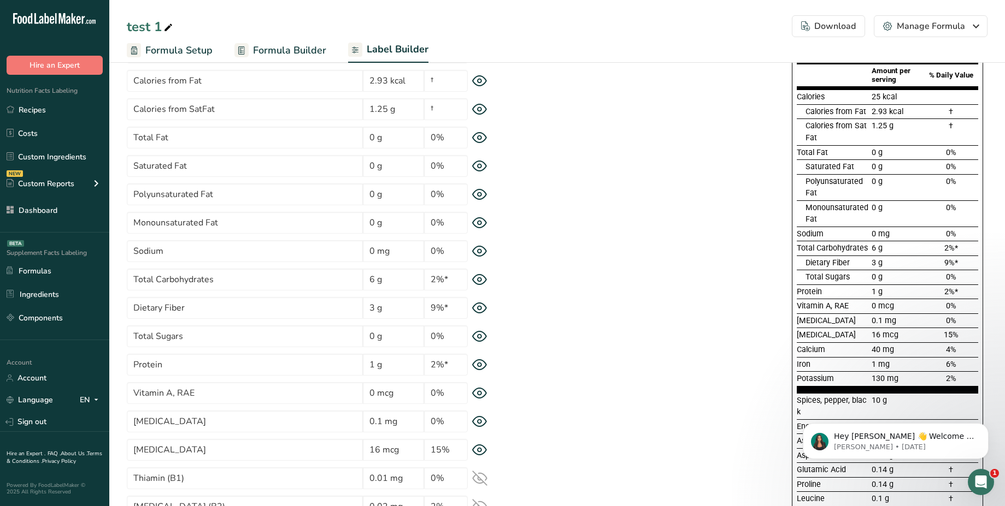
click at [482, 137] on icon at bounding box center [479, 137] width 15 height 11
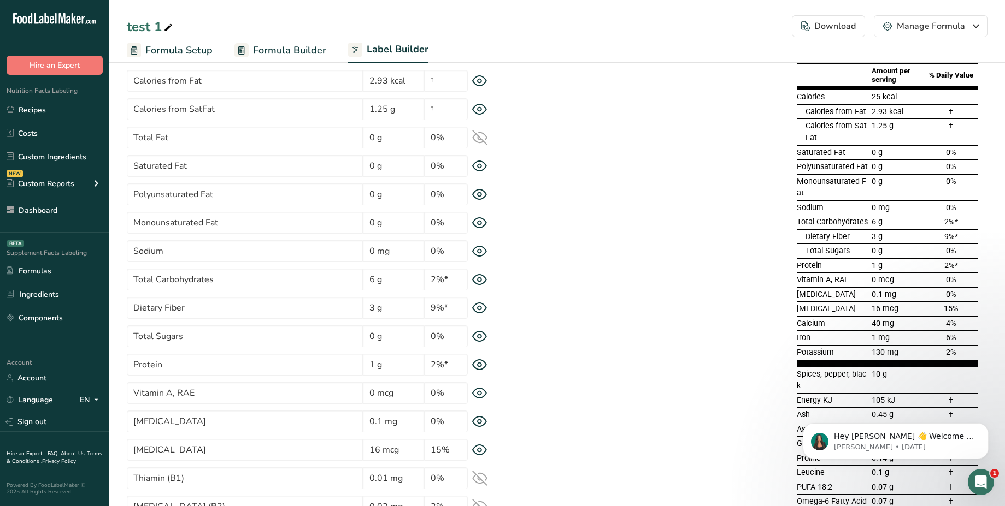
click at [482, 137] on icon at bounding box center [479, 137] width 15 height 15
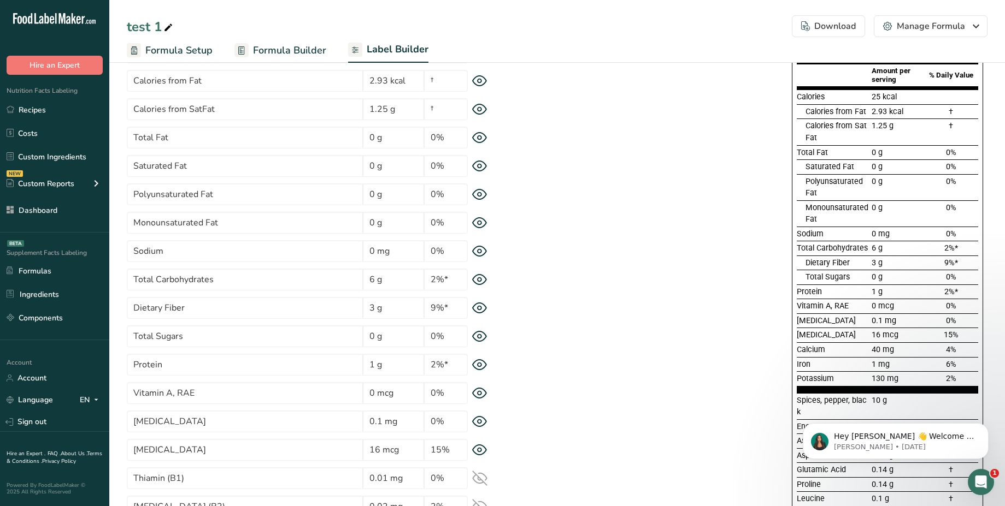
click at [482, 137] on icon at bounding box center [479, 137] width 15 height 11
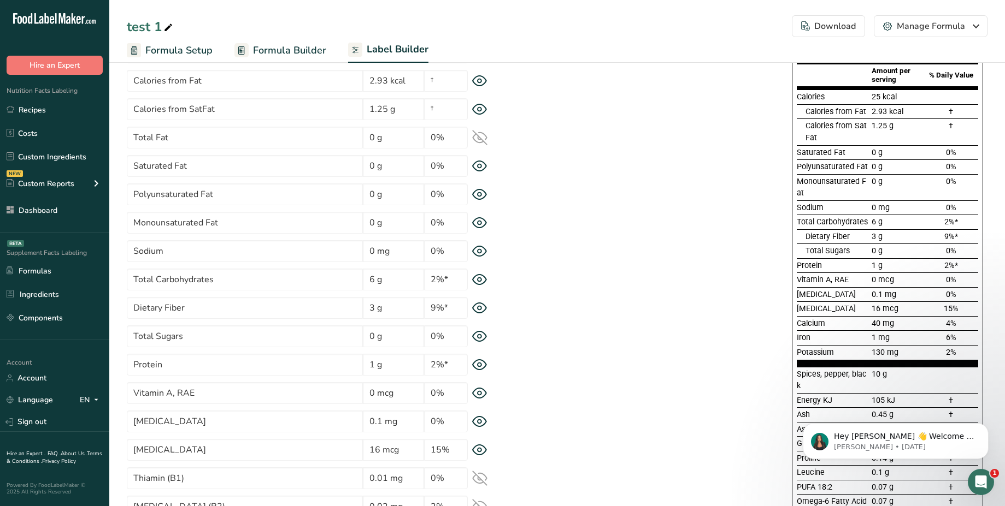
click at [477, 338] on icon at bounding box center [479, 336] width 15 height 11
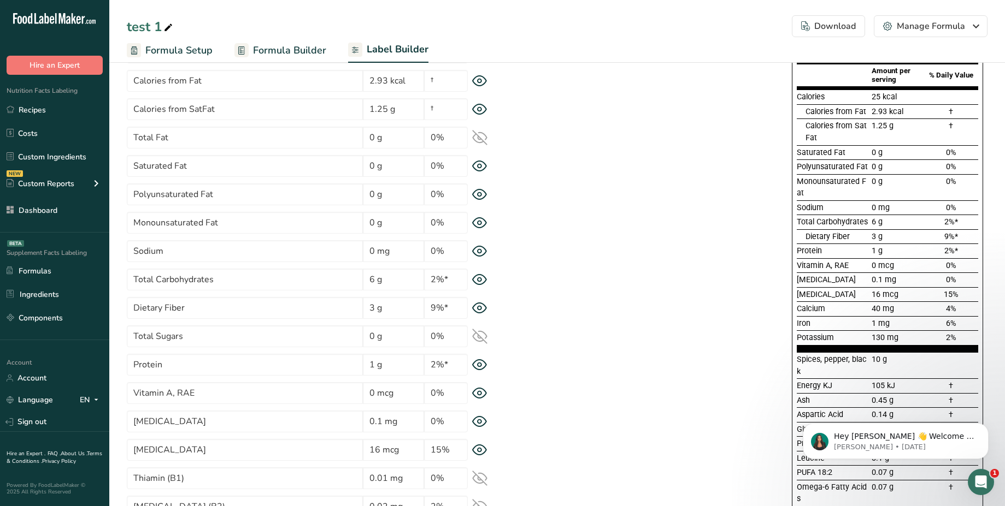
click at [477, 338] on icon at bounding box center [479, 336] width 15 height 15
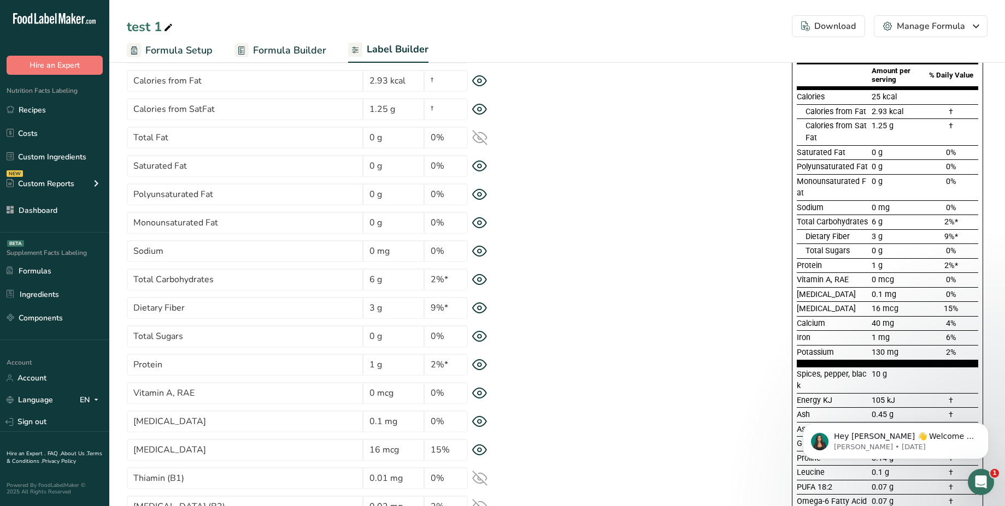
click at [477, 338] on icon at bounding box center [479, 336] width 15 height 11
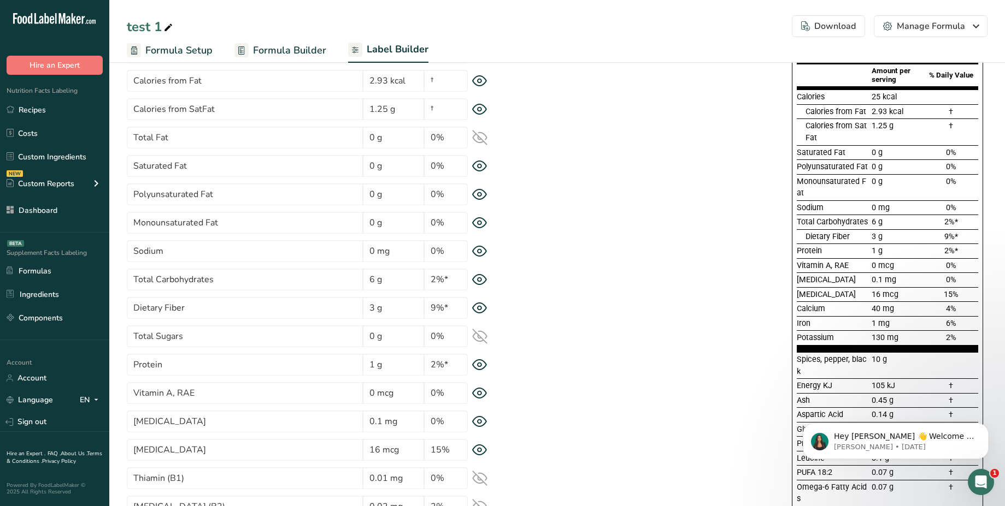
click at [477, 338] on icon at bounding box center [479, 336] width 15 height 15
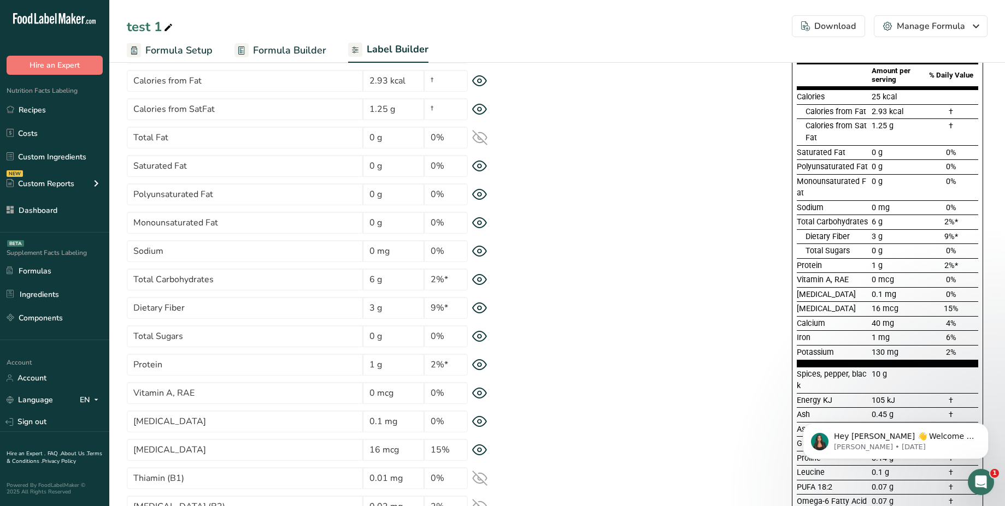
click at [482, 283] on icon at bounding box center [480, 280] width 14 height 10
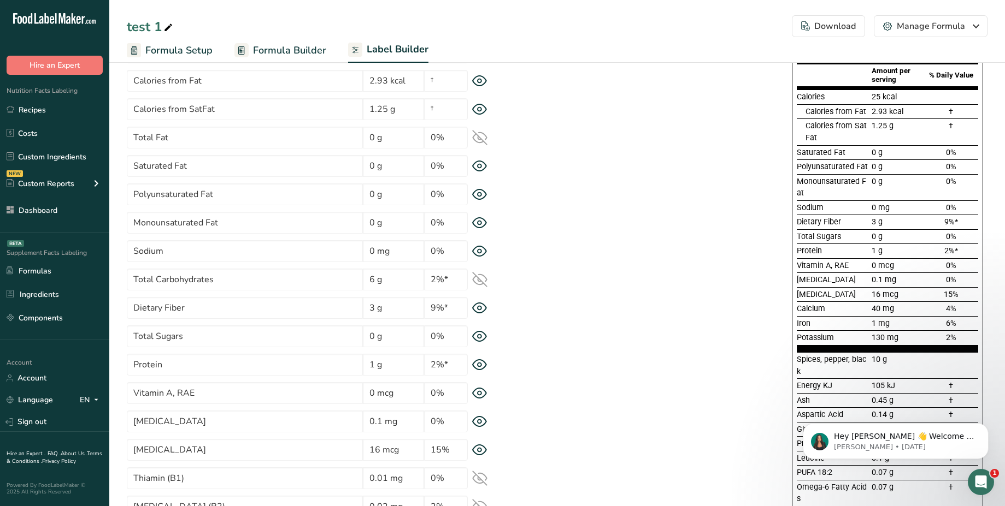
click at [482, 283] on icon at bounding box center [480, 280] width 14 height 14
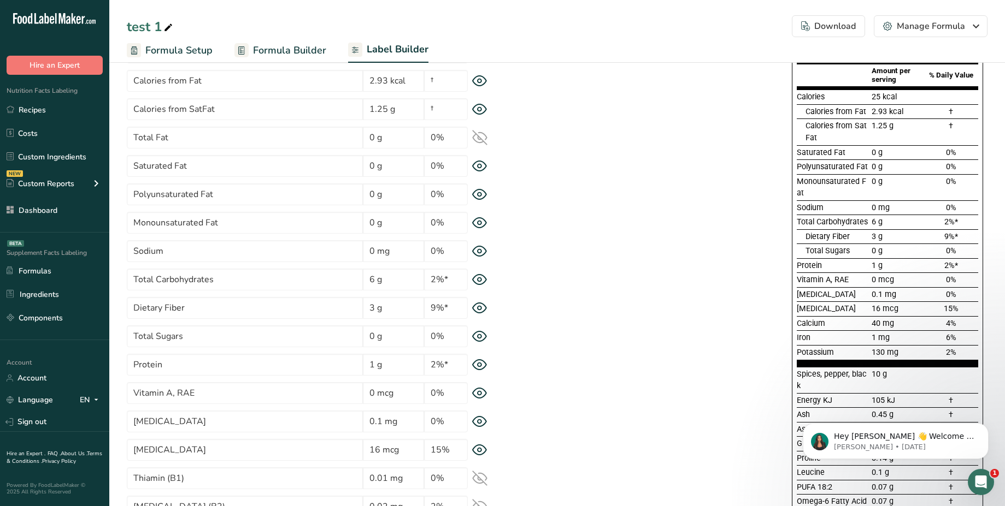
click at [482, 283] on icon at bounding box center [480, 280] width 14 height 10
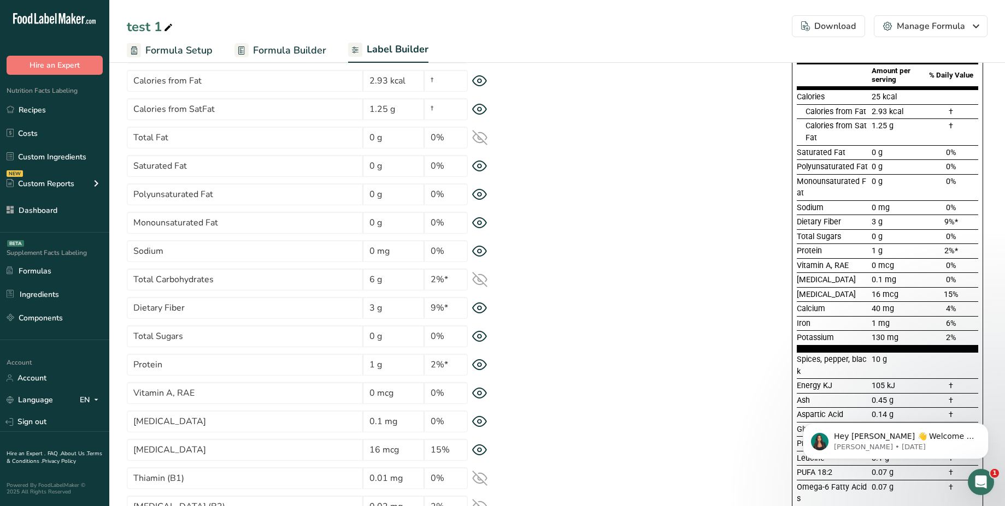
click at [482, 283] on icon at bounding box center [480, 280] width 14 height 14
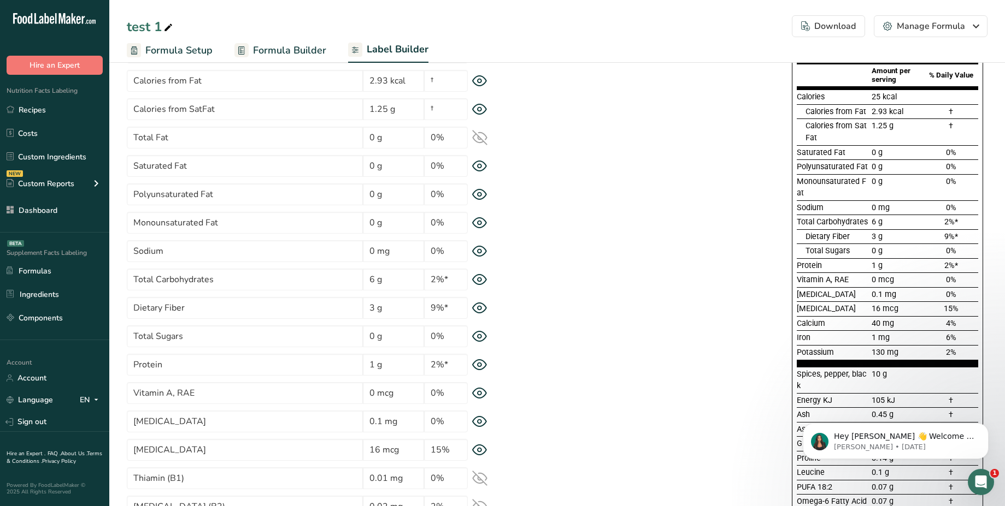
click at [482, 283] on icon at bounding box center [480, 280] width 14 height 10
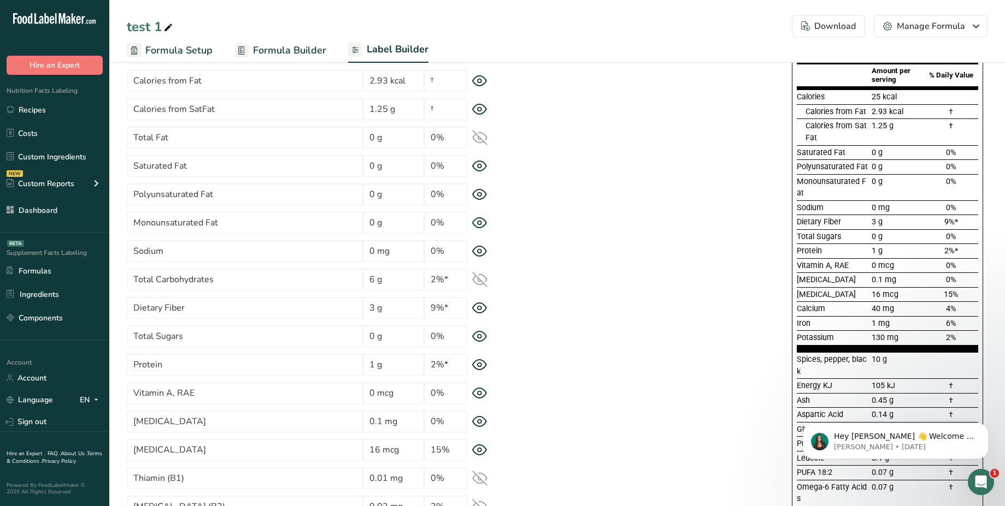
click at [482, 283] on icon at bounding box center [480, 280] width 14 height 14
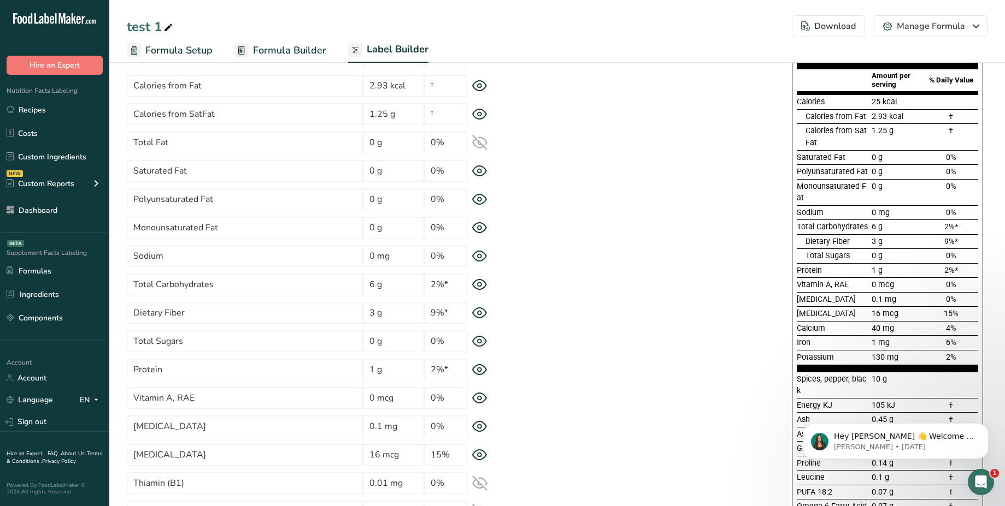
scroll to position [0, 0]
